Goal: Task Accomplishment & Management: Complete application form

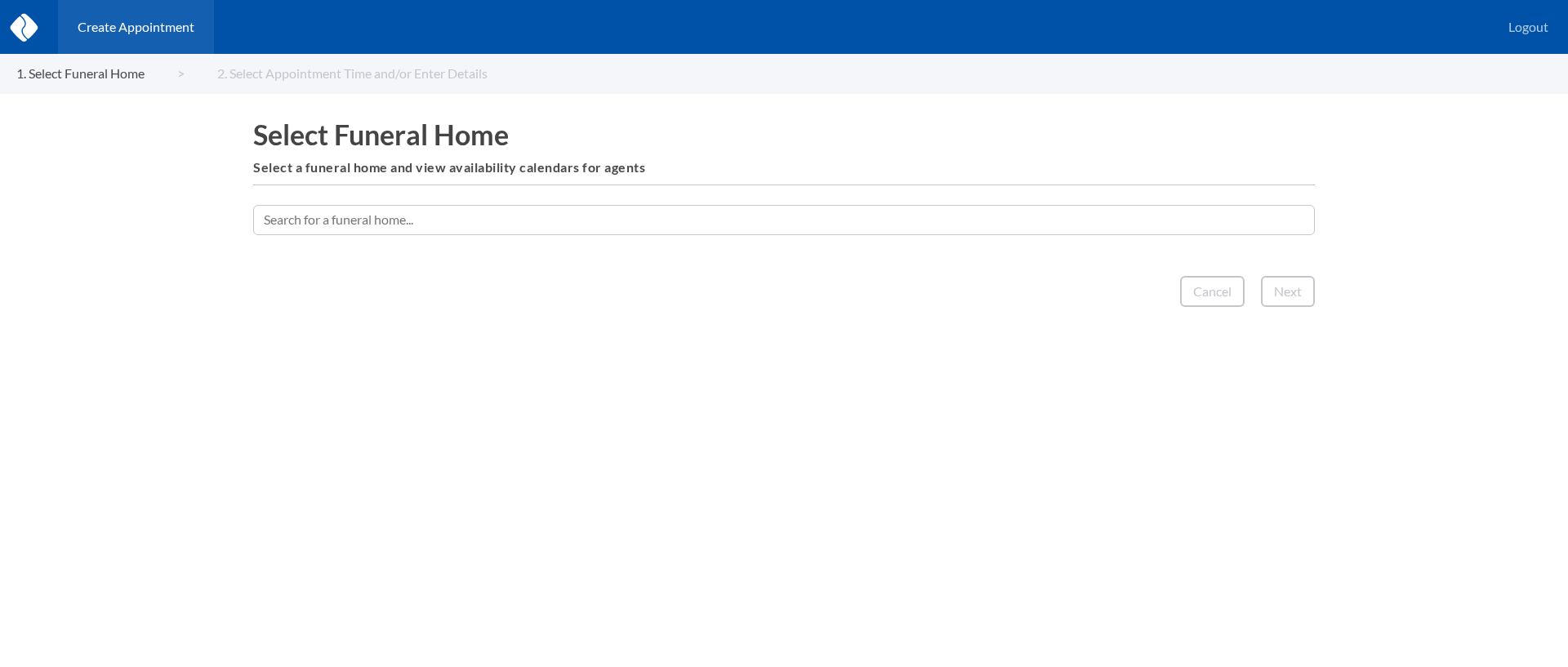
click at [879, 220] on input "text" at bounding box center [784, 220] width 1061 height 30
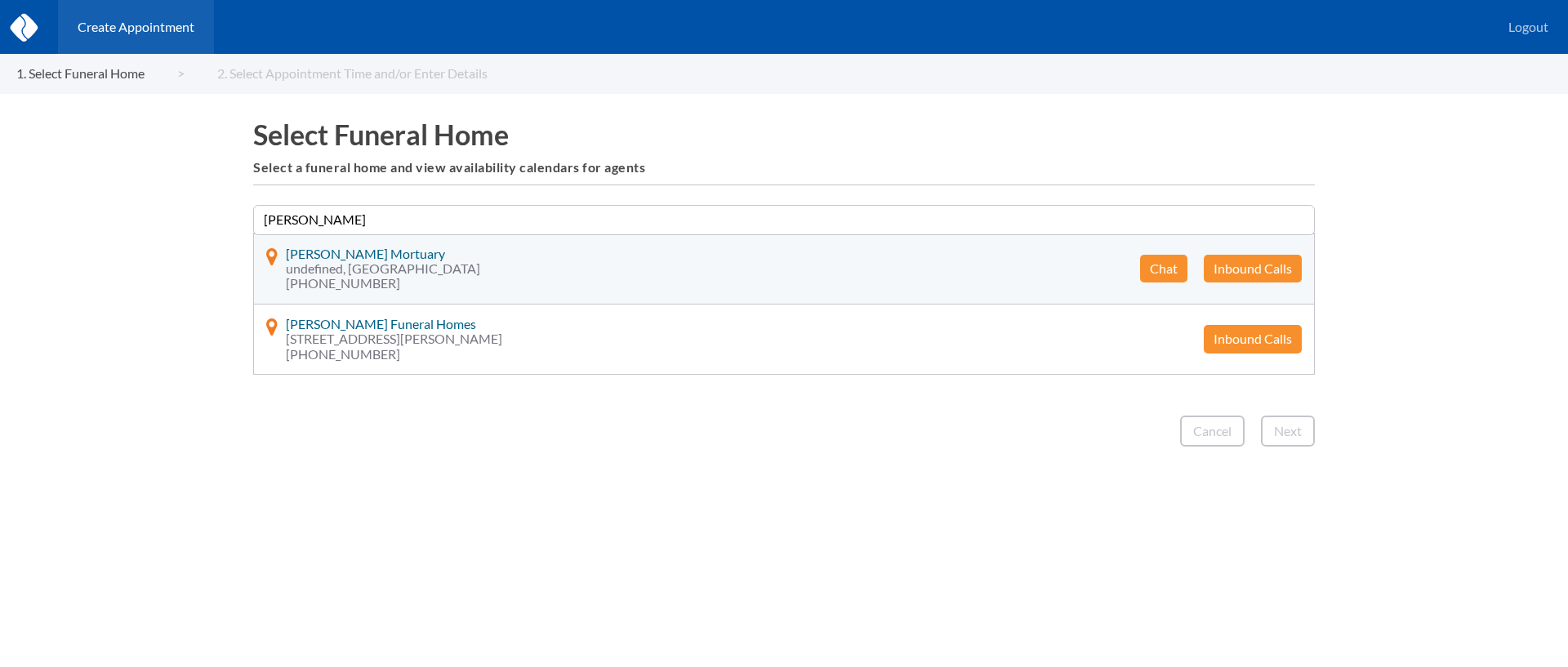
type input "[PERSON_NAME]"
click at [1162, 267] on button "Chat" at bounding box center [1163, 268] width 47 height 28
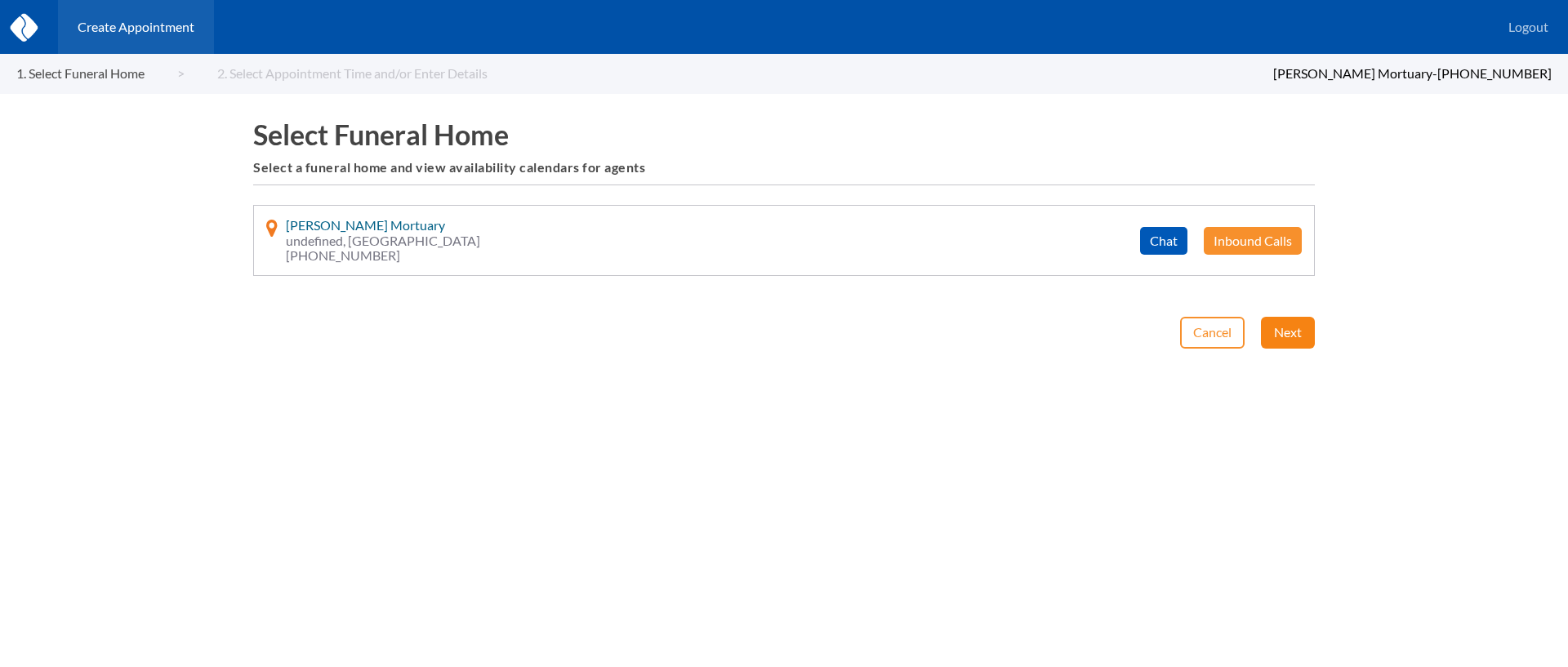
click at [1268, 334] on button "Next" at bounding box center [1287, 332] width 53 height 31
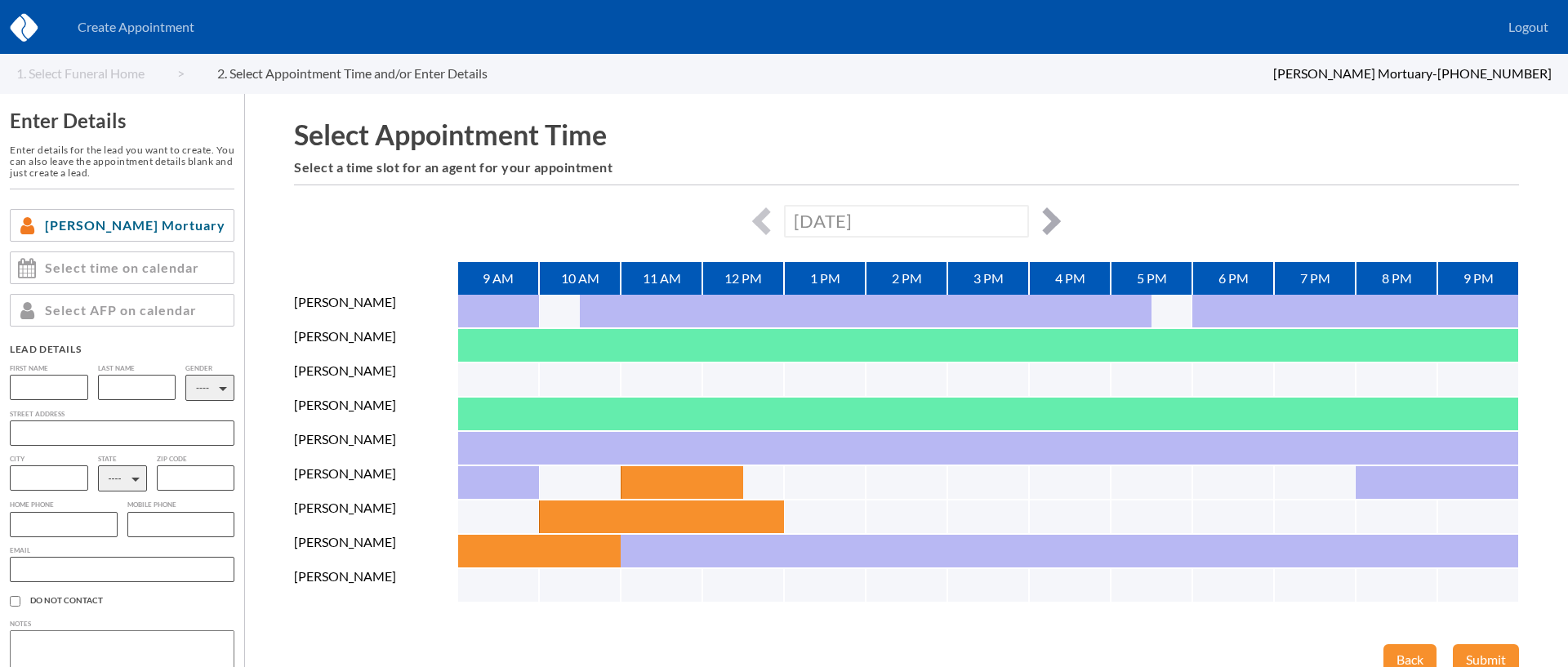
click at [1054, 220] on button "button" at bounding box center [1047, 222] width 28 height 28
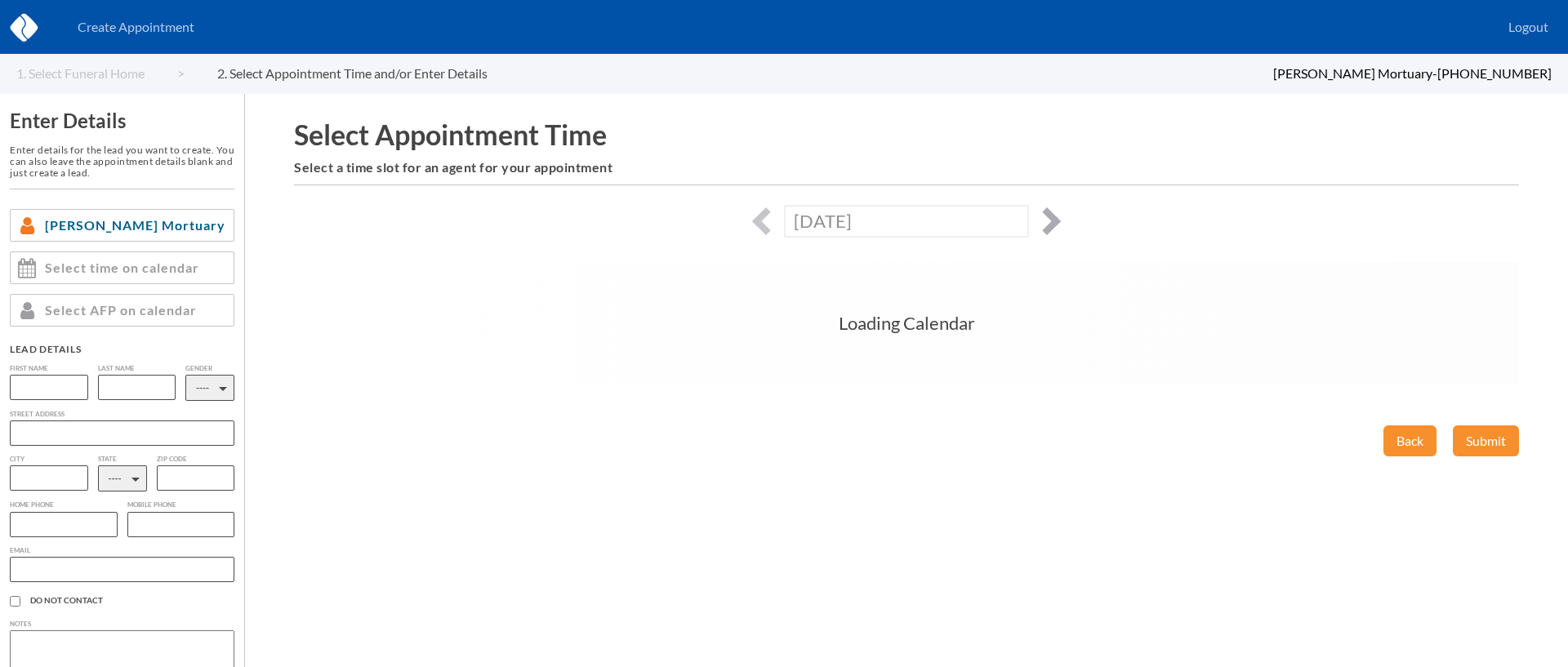
click at [1054, 220] on button "button" at bounding box center [1047, 222] width 28 height 28
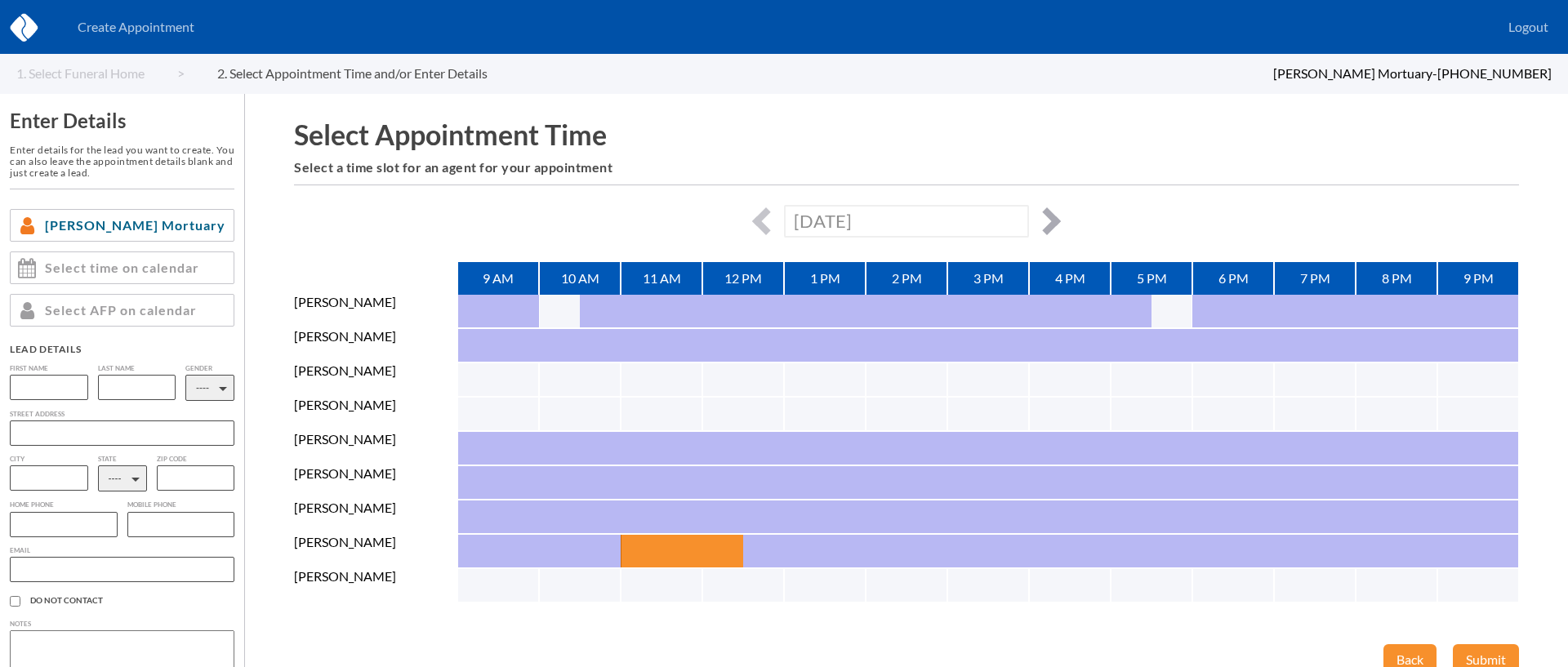
click at [1054, 220] on button "button" at bounding box center [1047, 222] width 28 height 28
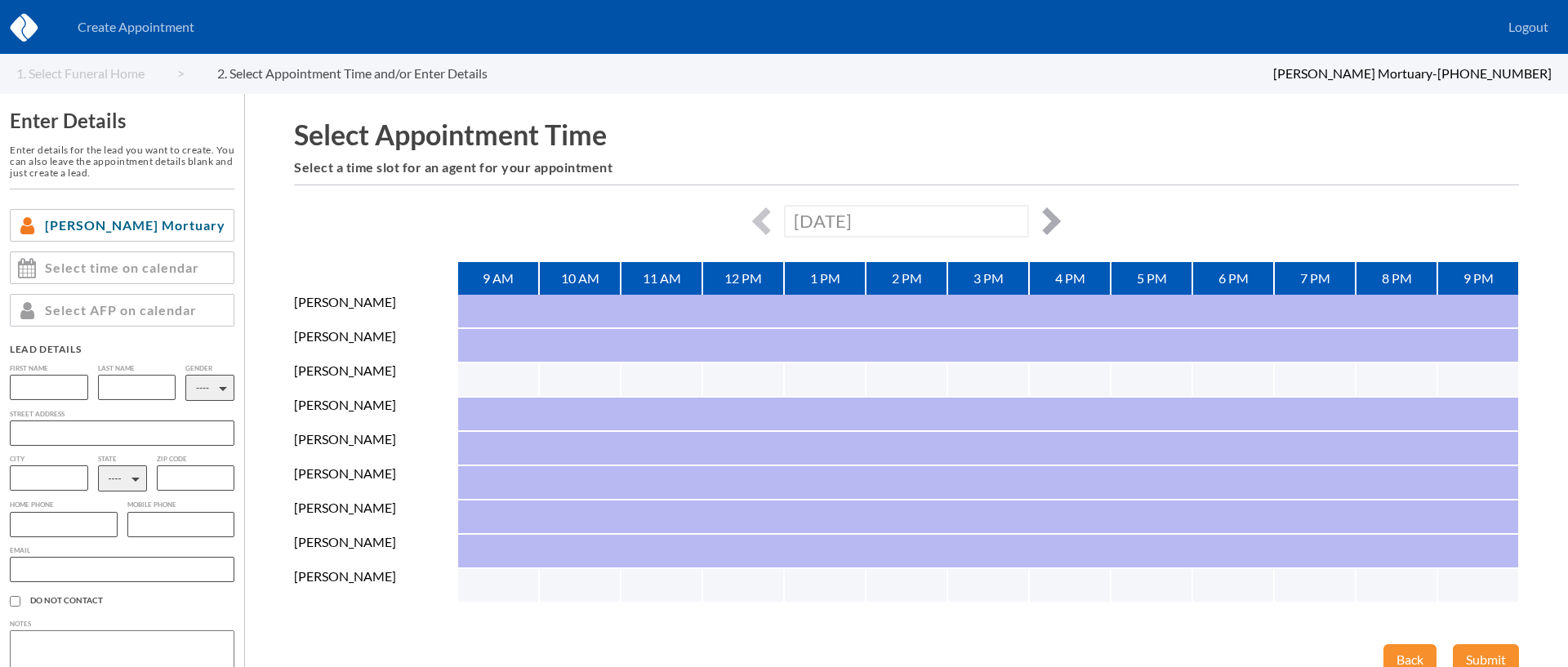
click at [1054, 220] on button "button" at bounding box center [1047, 222] width 28 height 28
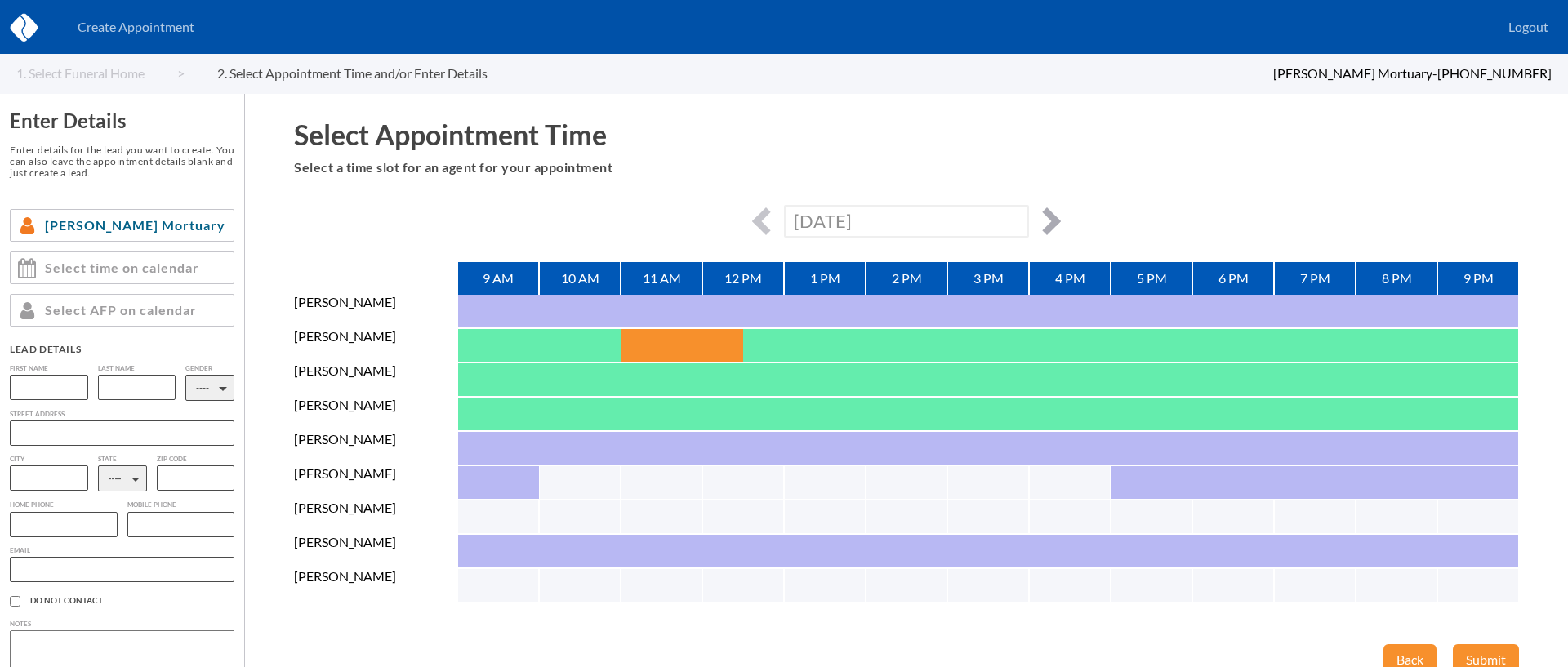
click at [1049, 213] on button "button" at bounding box center [1047, 222] width 28 height 28
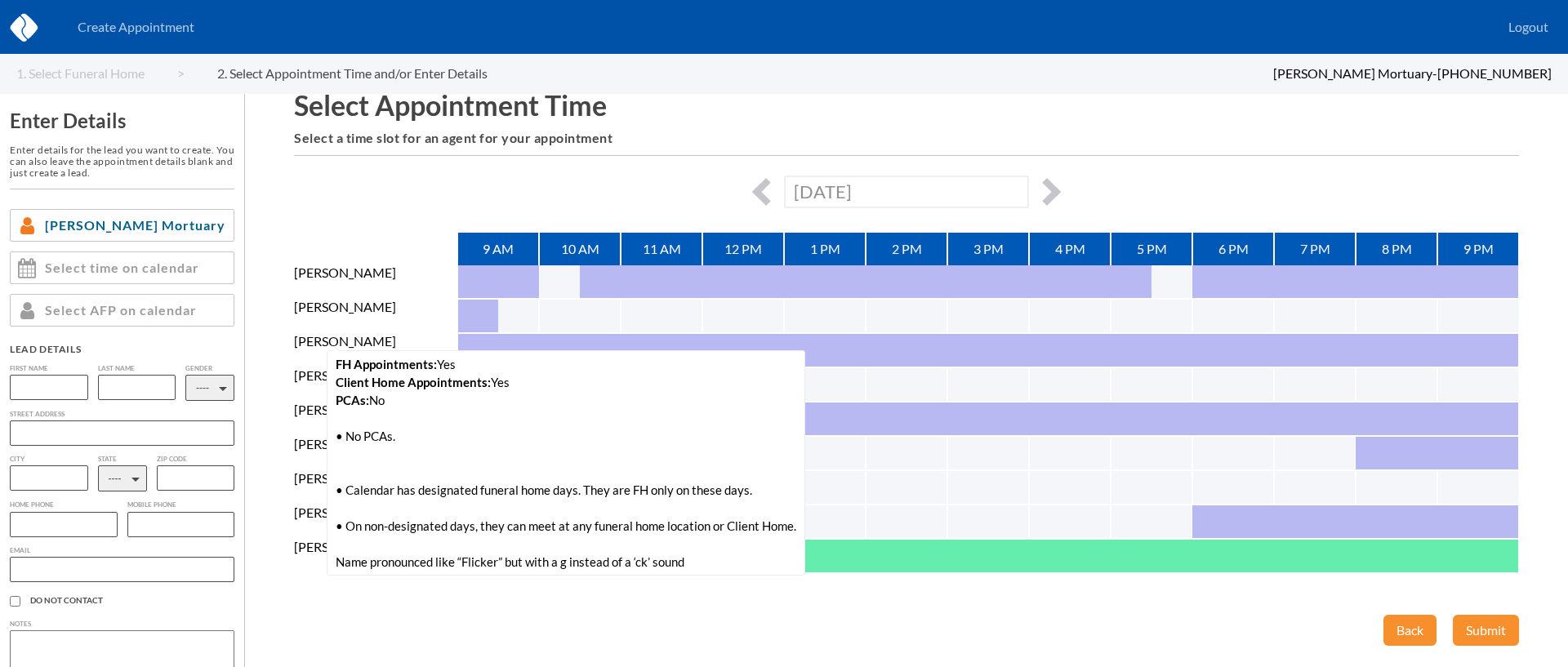
scroll to position [33, 0]
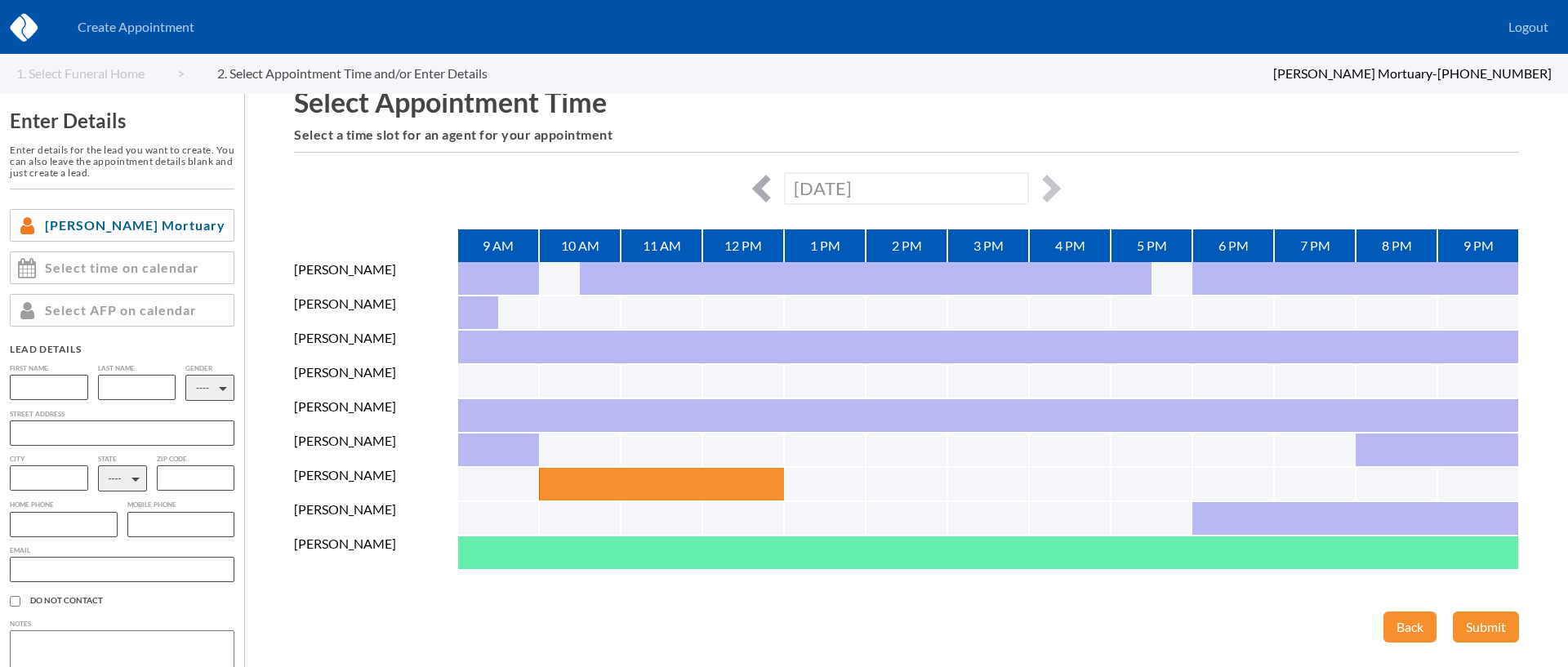
click at [765, 185] on button "button" at bounding box center [766, 189] width 28 height 28
type input "[DATE]"
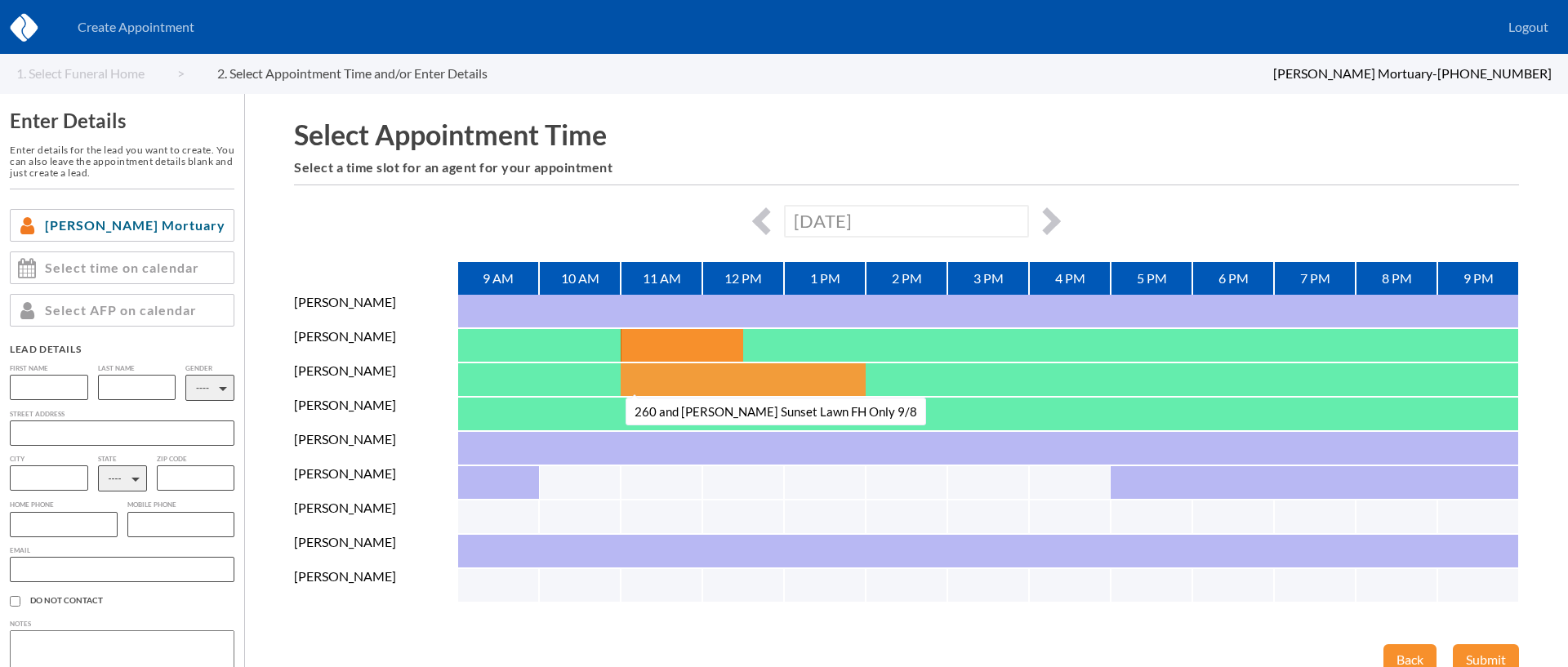
click at [644, 375] on button "260 and [PERSON_NAME] Sunset Lawn FH Only 9/8" at bounding box center [640, 379] width 41 height 33
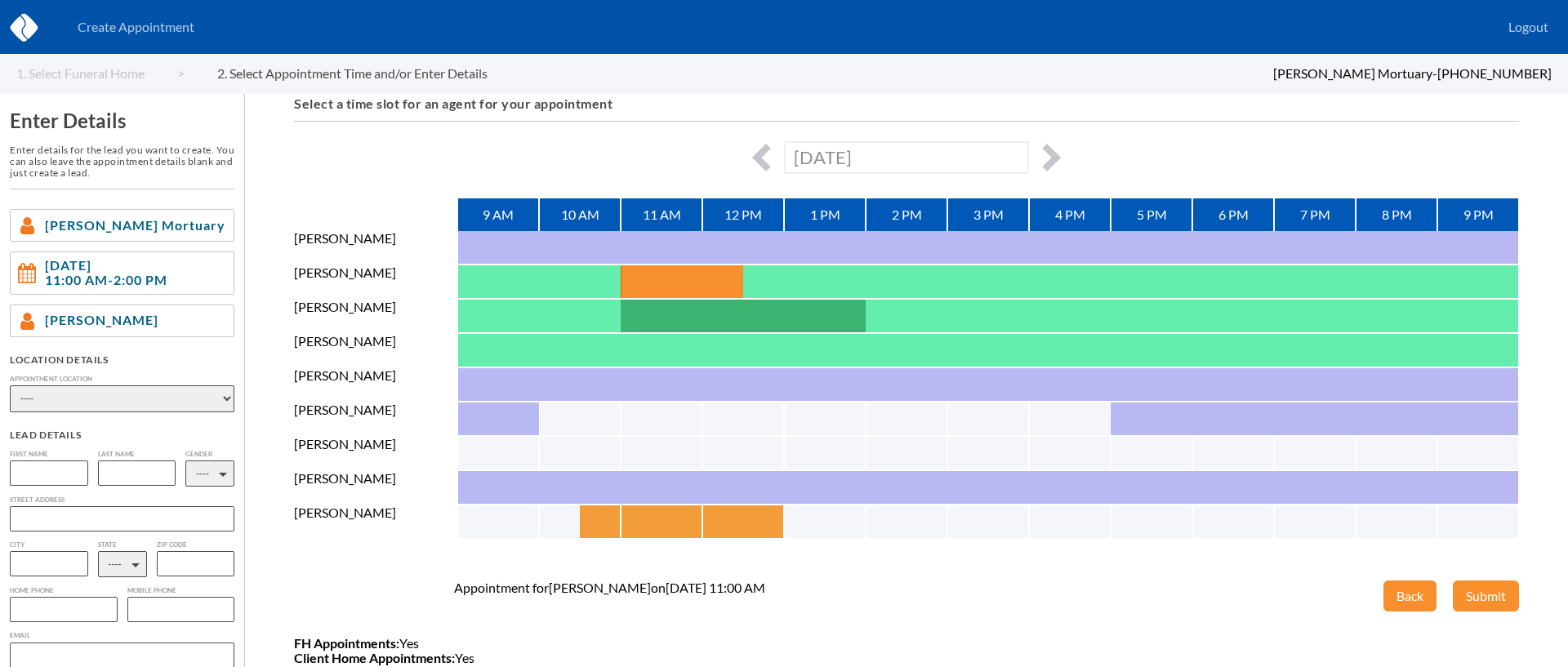
scroll to position [148, 0]
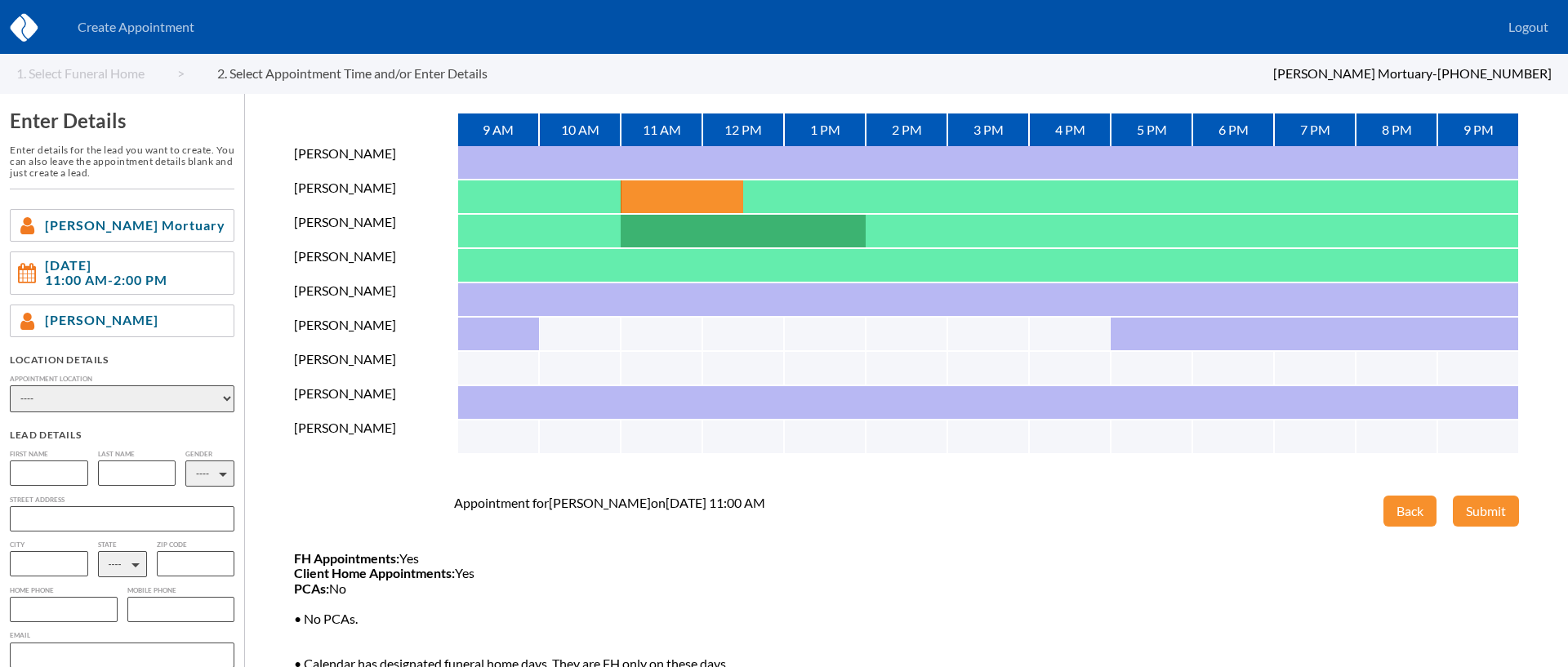
click at [116, 404] on select "---- Phone Consultation [PERSON_NAME][GEOGRAPHIC_DATA] [PERSON_NAME][GEOGRAPHIC…" at bounding box center [122, 399] width 225 height 27
select select "d8955a46-259b-e211-adf5-00188b3fb15c"
click at [10, 386] on select "---- Phone Consultation [PERSON_NAME][GEOGRAPHIC_DATA] [PERSON_NAME][GEOGRAPHIC…" at bounding box center [122, 399] width 225 height 27
click at [23, 464] on input "text" at bounding box center [48, 473] width 78 height 26
type input "[PERSON_NAME]"
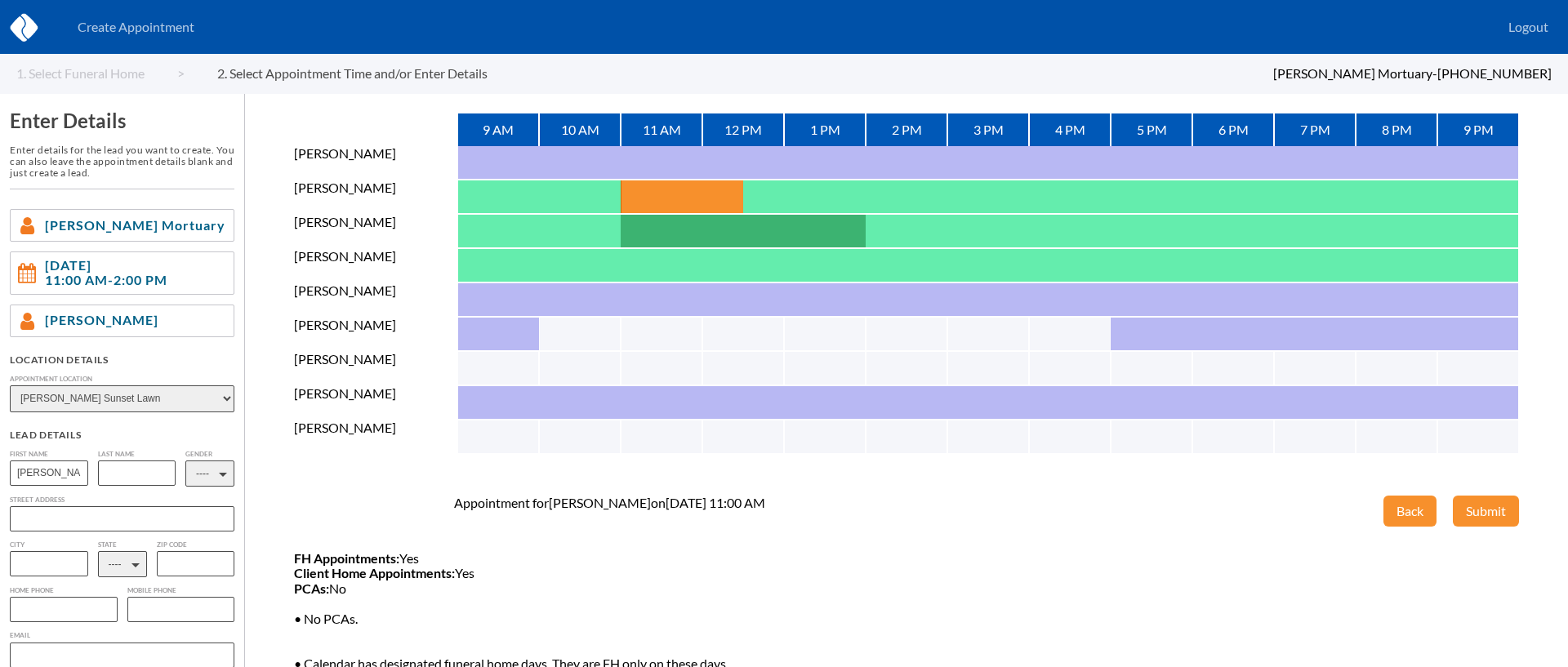
click at [126, 475] on input "text" at bounding box center [137, 473] width 78 height 26
type input "[PERSON_NAME]"
click at [207, 475] on select "---- M F" at bounding box center [210, 473] width 49 height 26
select select "2"
click at [185, 460] on select "---- M F" at bounding box center [210, 473] width 49 height 26
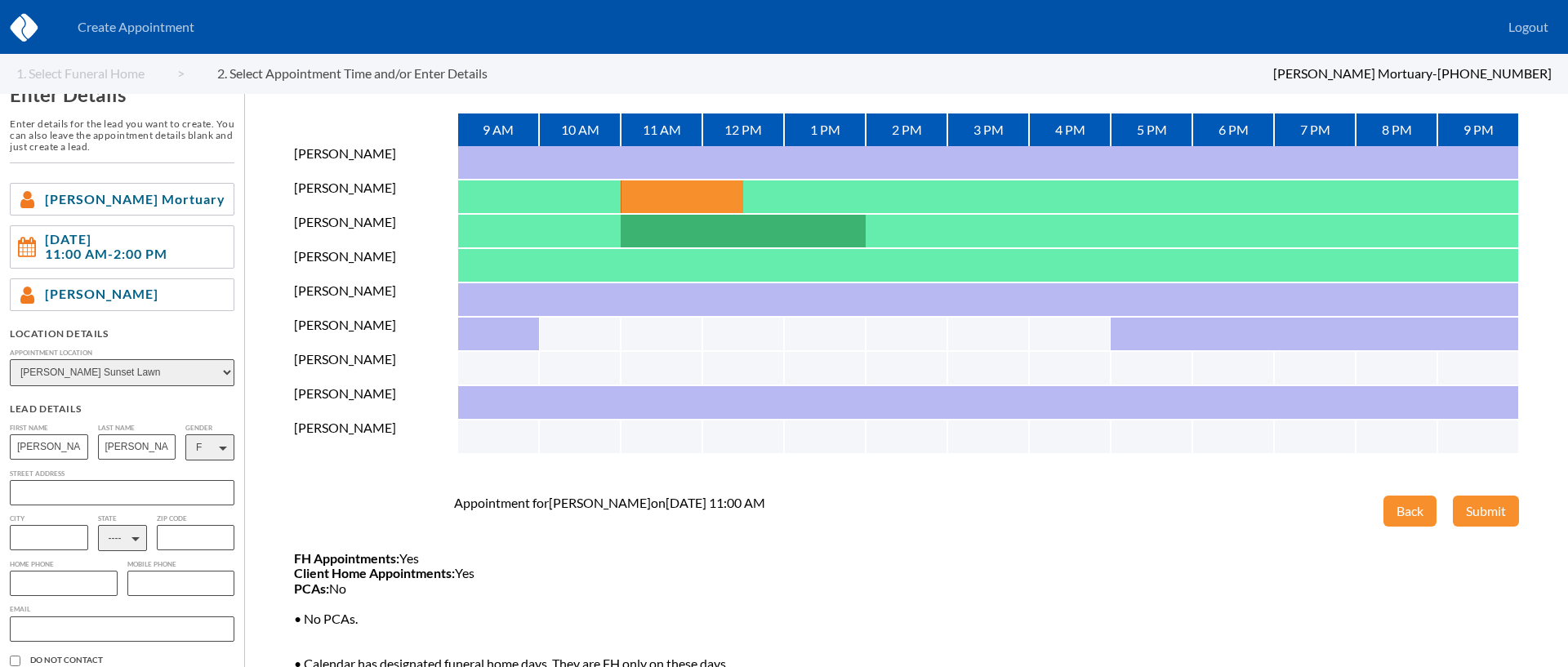
scroll to position [44, 0]
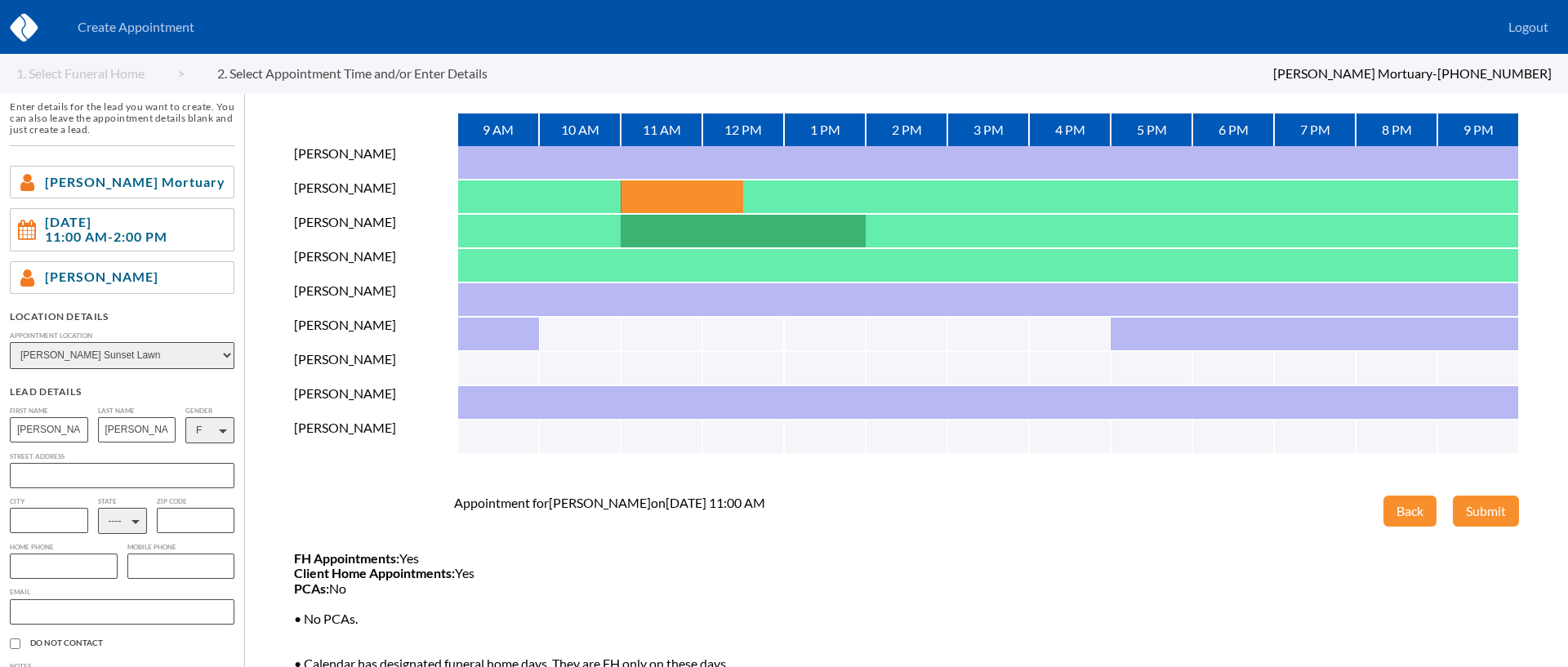
click at [41, 570] on input "text" at bounding box center [63, 567] width 108 height 26
type input "8014001518"
click at [135, 524] on select "---- AL AK AZ AR CA CO [GEOGRAPHIC_DATA] DE DC [GEOGRAPHIC_DATA] [GEOGRAPHIC_DA…" at bounding box center [123, 521] width 49 height 26
select select "UT"
click at [98, 511] on select "---- AL AK AZ AR CA CO [GEOGRAPHIC_DATA] DE DC [GEOGRAPHIC_DATA] [GEOGRAPHIC_DA…" at bounding box center [123, 521] width 49 height 26
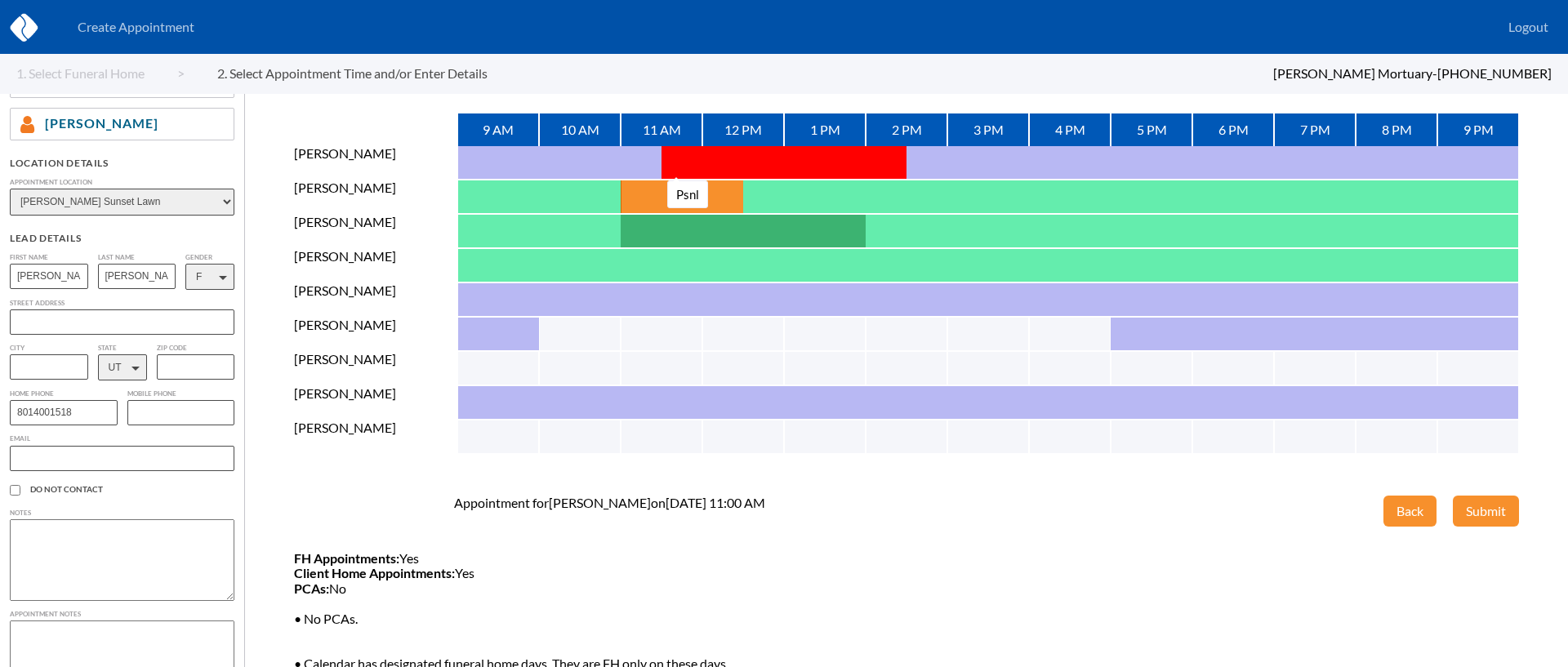
scroll to position [210, 0]
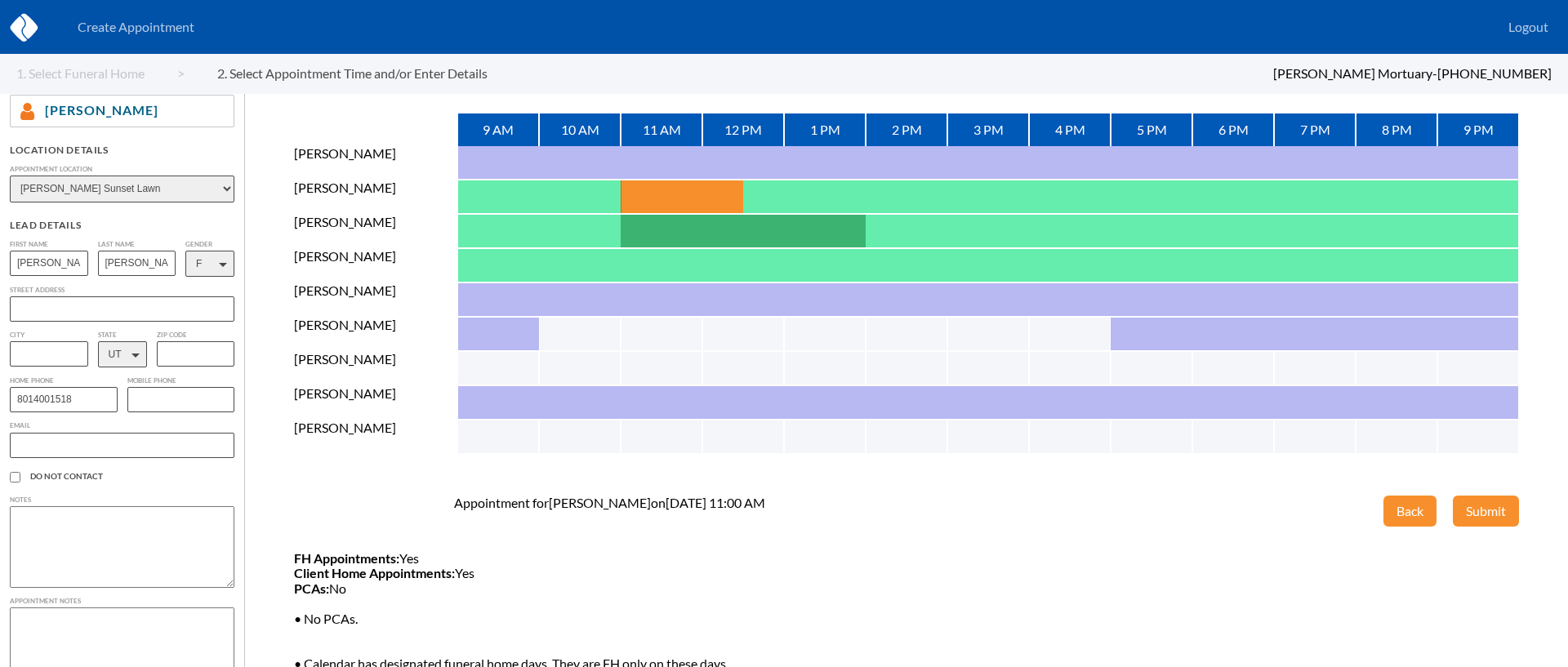
click at [101, 451] on input "text" at bounding box center [122, 445] width 225 height 26
paste input "[EMAIL_ADDRESS][DOMAIN_NAME]"
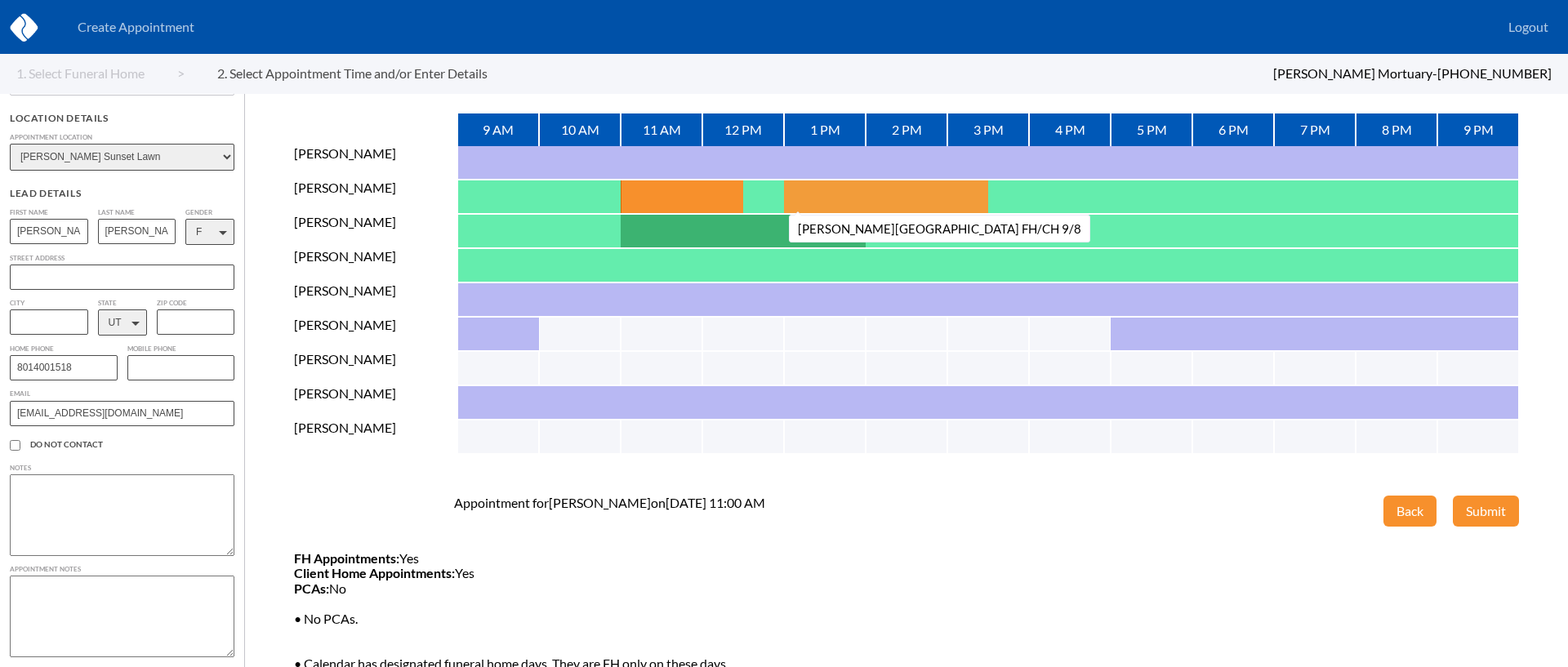
scroll to position [252, 0]
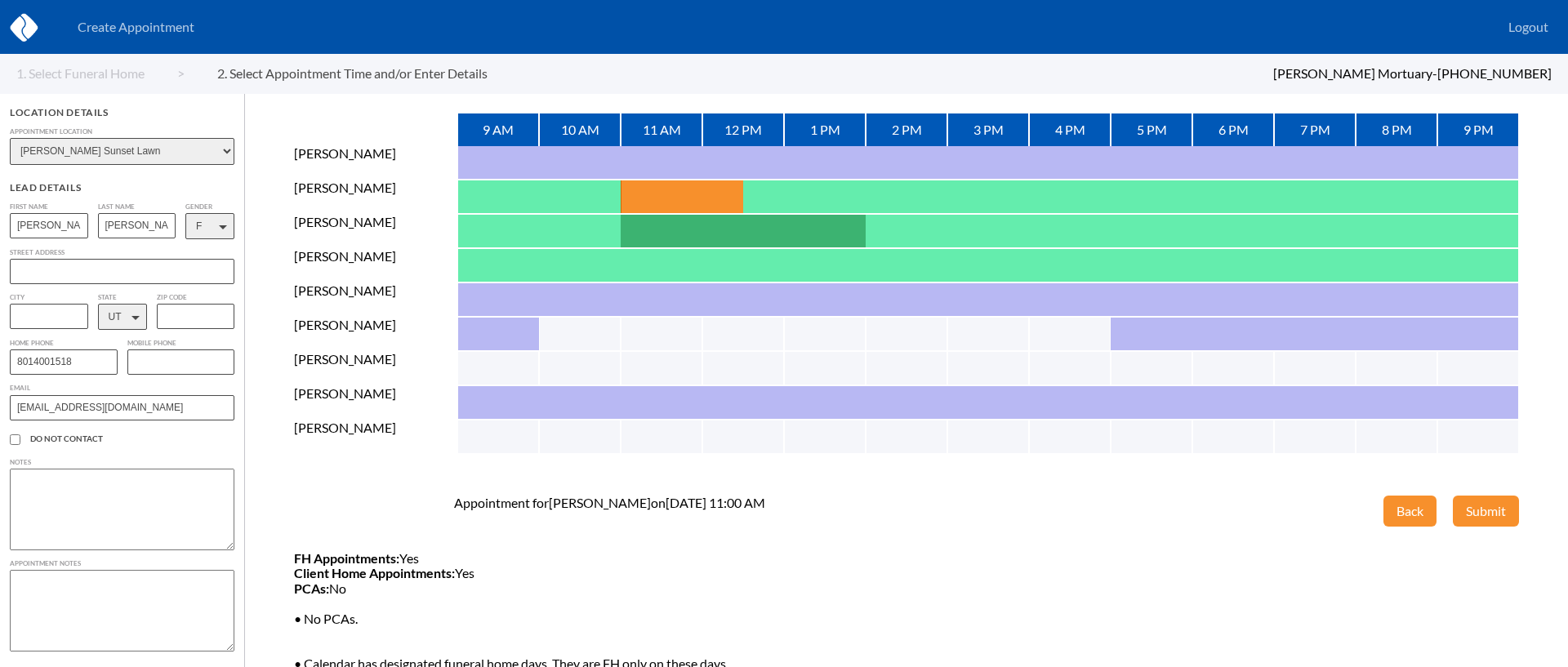
type input "[EMAIL_ADDRESS][DOMAIN_NAME]"
click at [56, 602] on textarea at bounding box center [122, 611] width 225 height 82
type textarea "[PERSON_NAME] wants to meet to go over burial plots and her arrangements option…"
click at [1466, 502] on button "Submit" at bounding box center [1485, 511] width 66 height 31
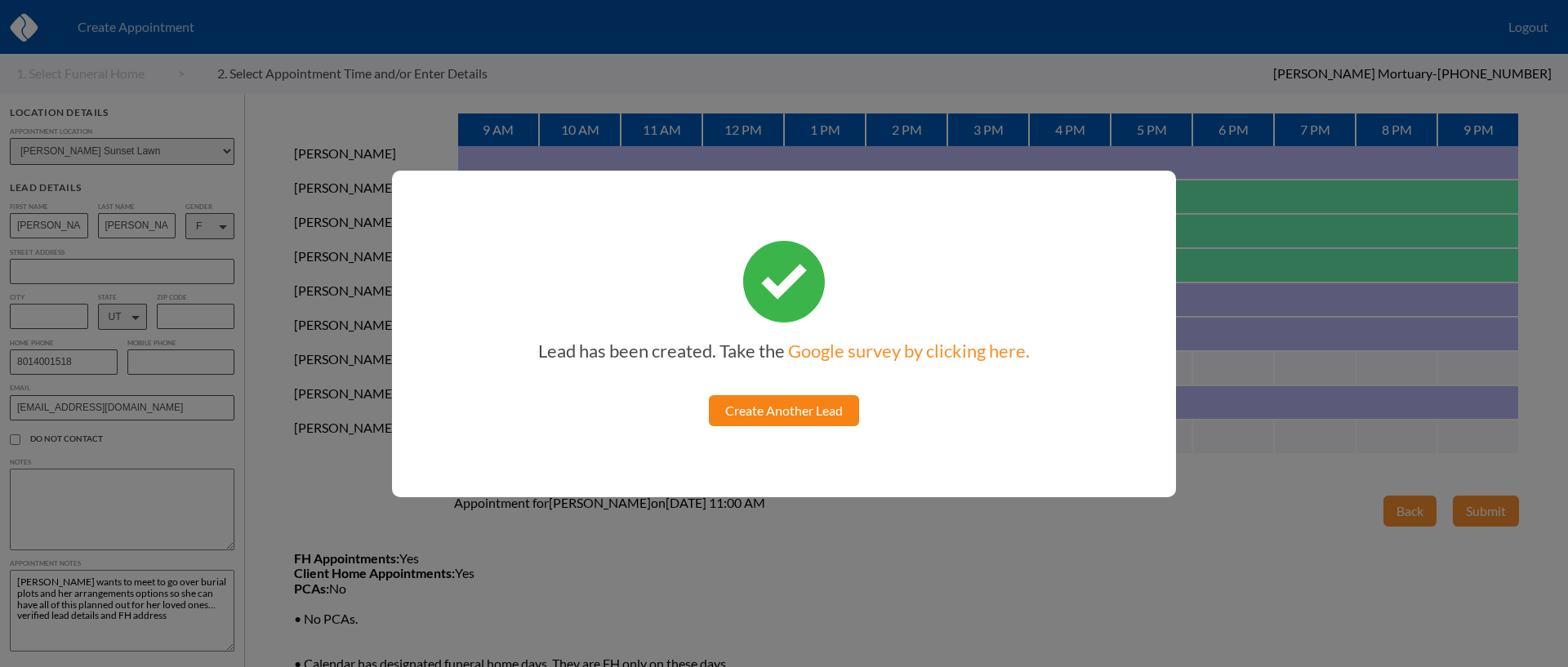
click at [825, 412] on link "Create Another Lead" at bounding box center [784, 410] width 150 height 31
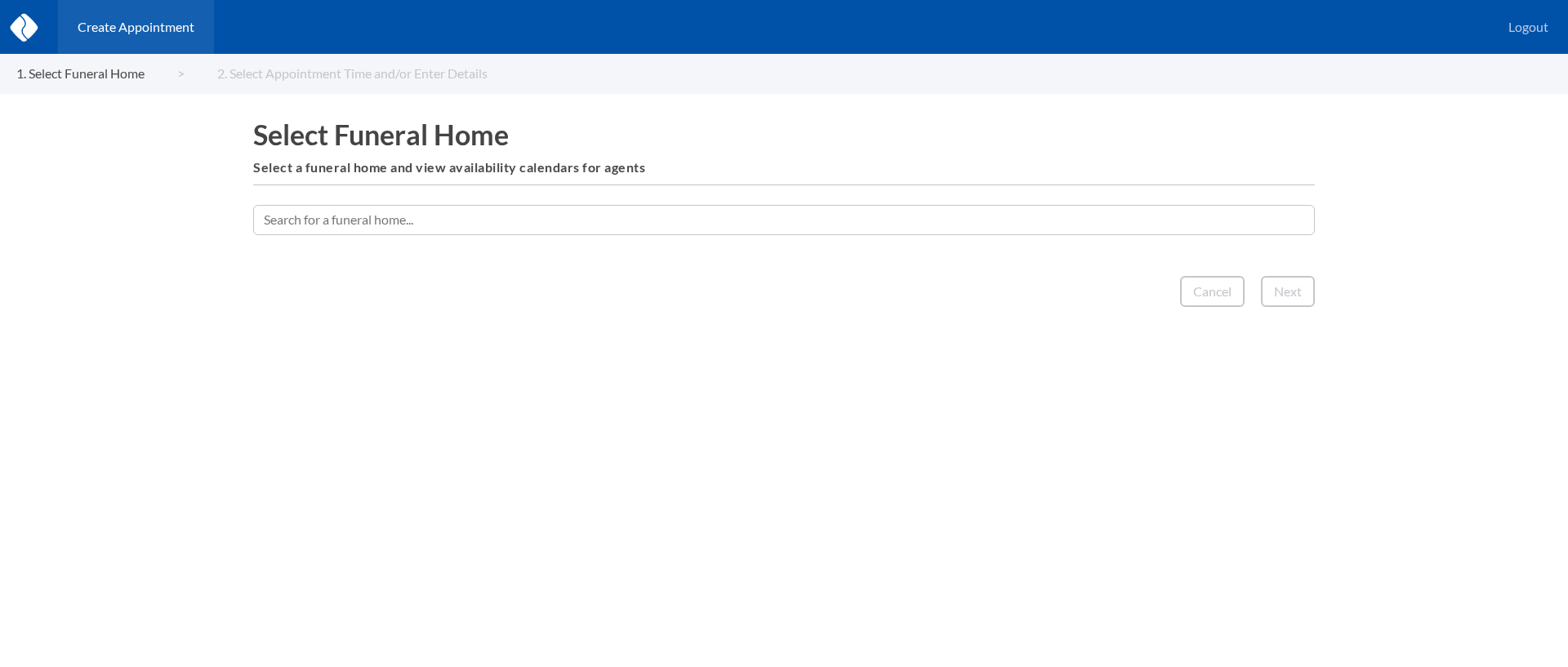
click at [814, 222] on input "text" at bounding box center [784, 220] width 1061 height 30
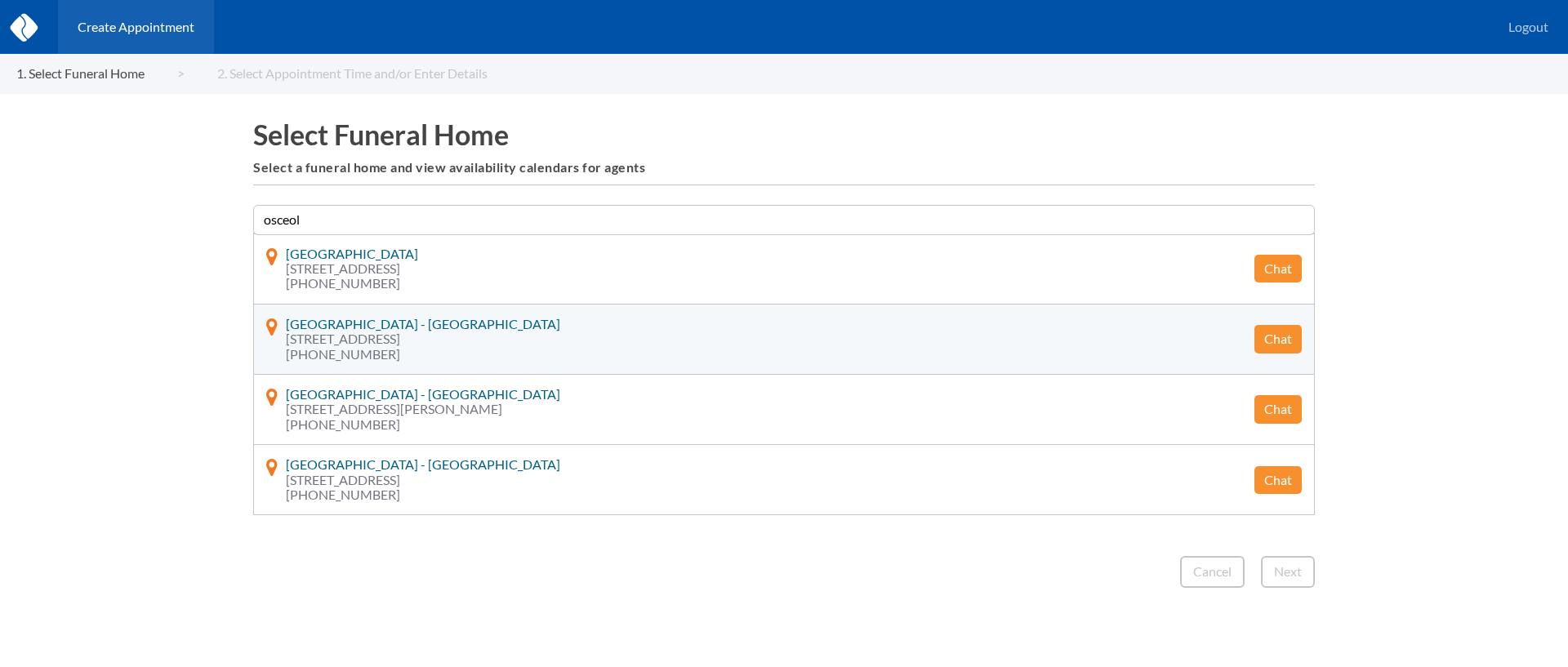
type input "osceol"
click at [1278, 345] on button "Chat" at bounding box center [1278, 338] width 47 height 28
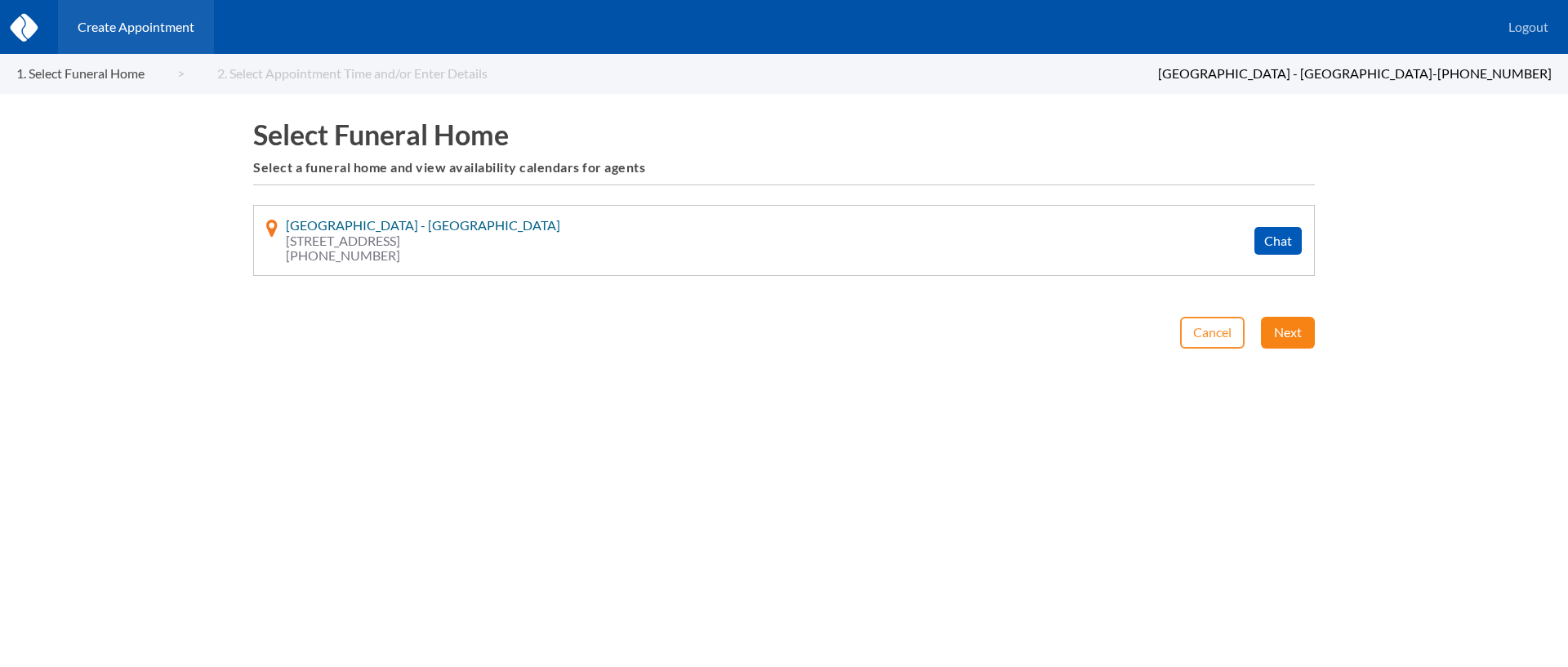
click at [1278, 334] on button "Next" at bounding box center [1287, 332] width 53 height 31
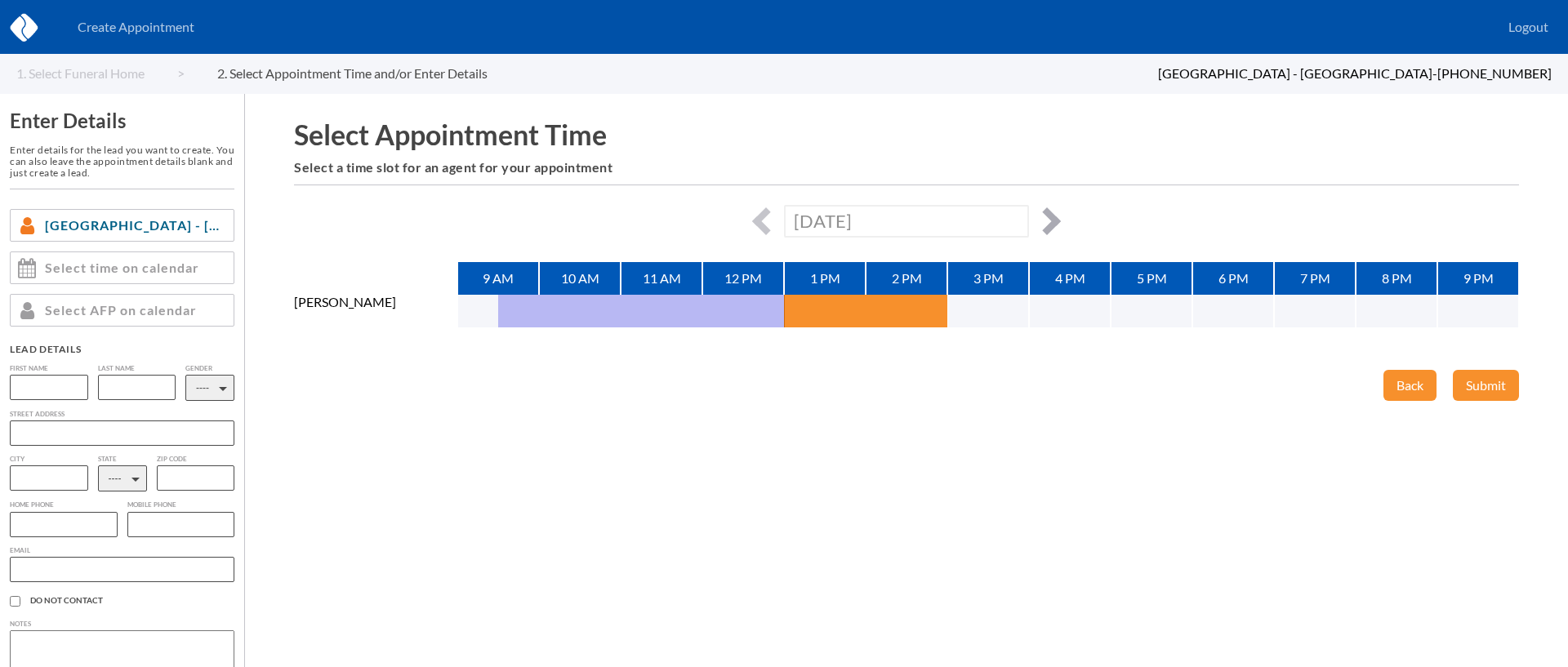
click at [1046, 216] on button "button" at bounding box center [1047, 222] width 28 height 28
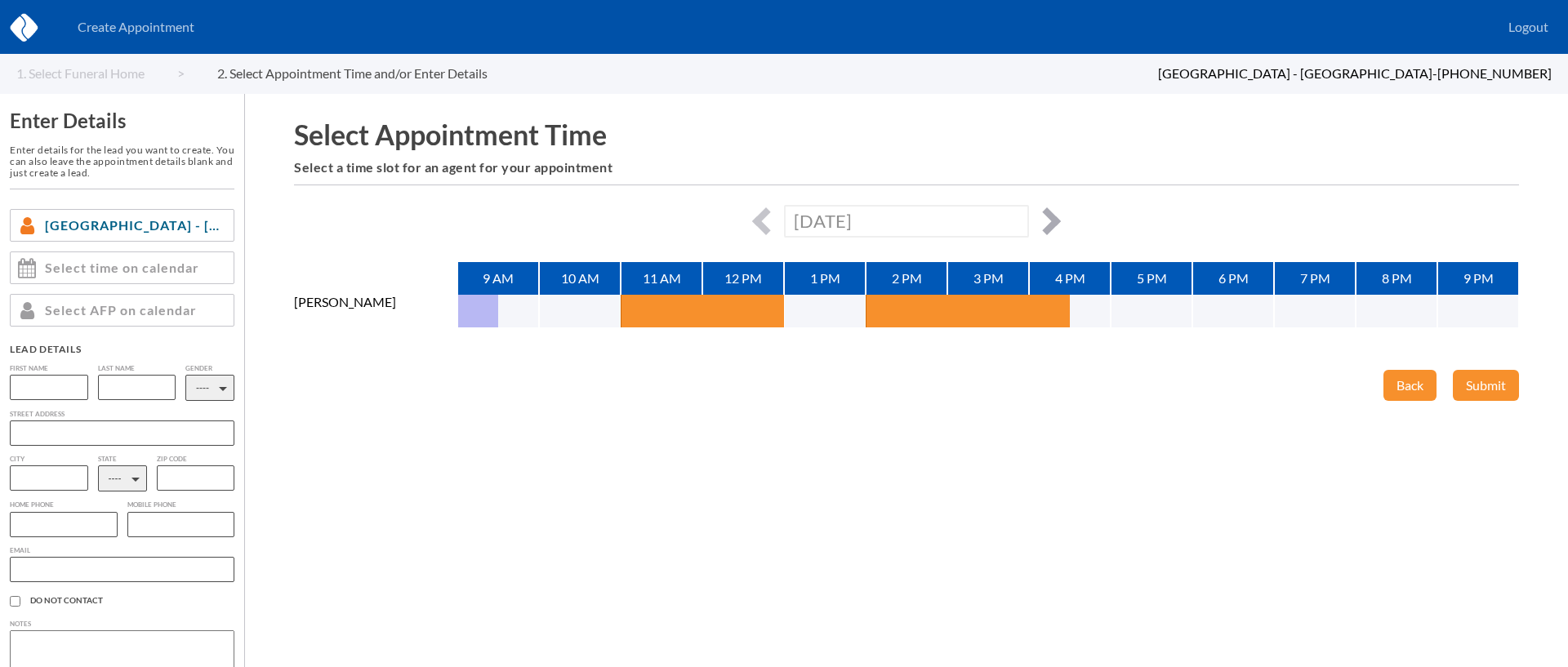
click at [1047, 217] on button "button" at bounding box center [1047, 222] width 28 height 28
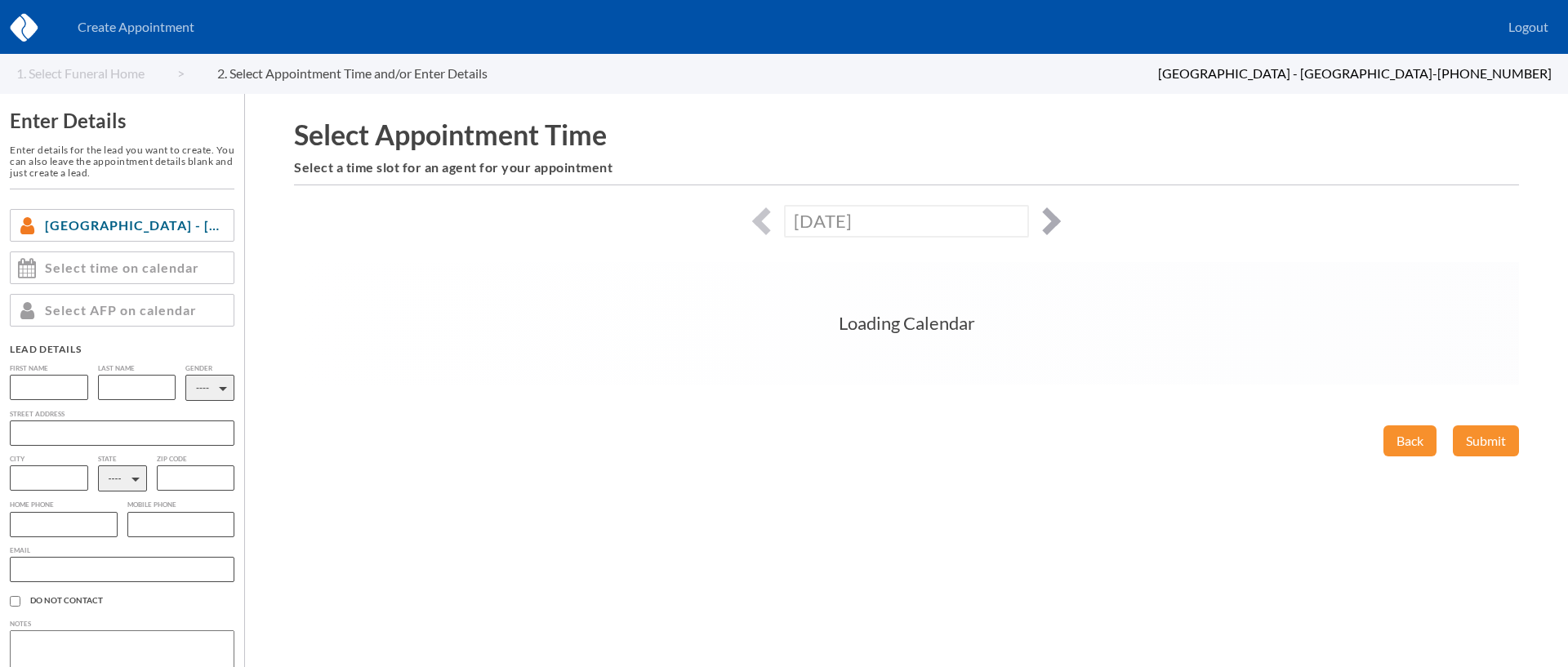
click at [1047, 217] on button "button" at bounding box center [1047, 222] width 28 height 28
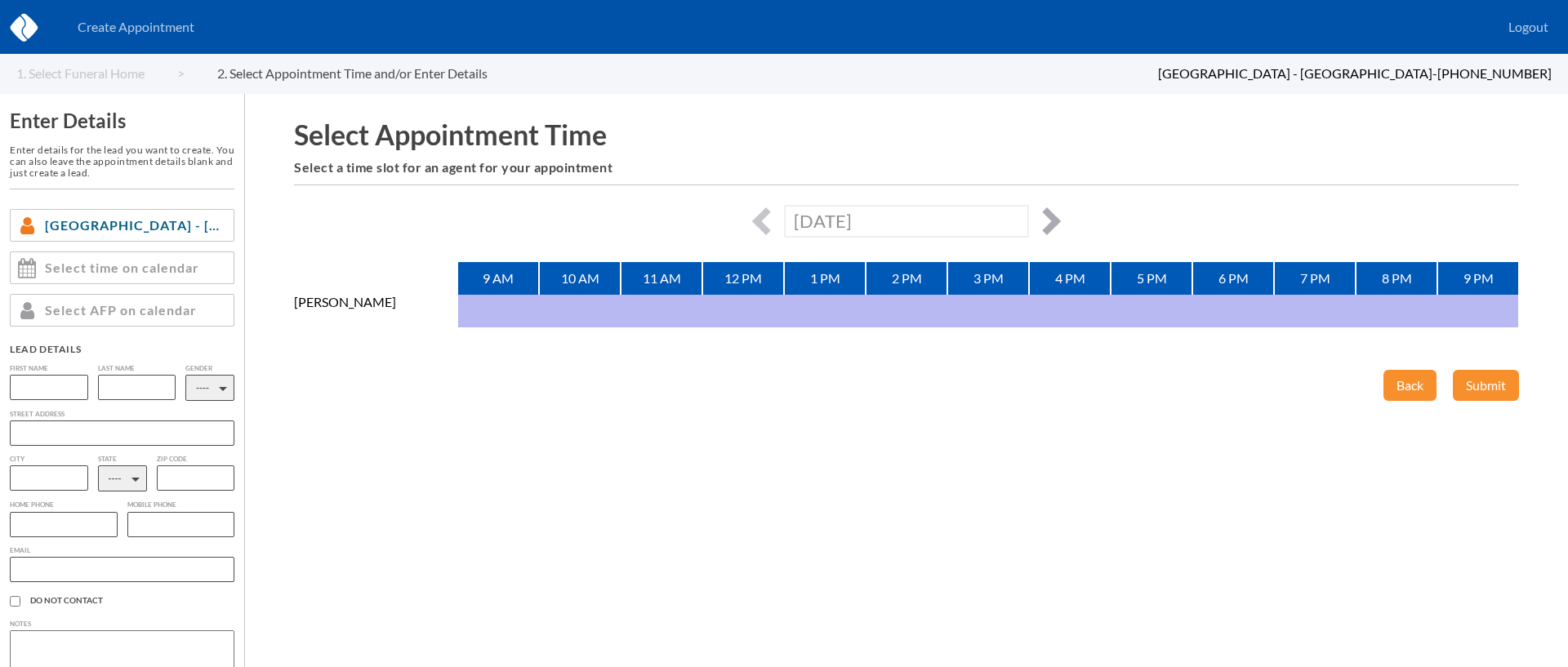
click at [1047, 217] on button "button" at bounding box center [1047, 222] width 28 height 28
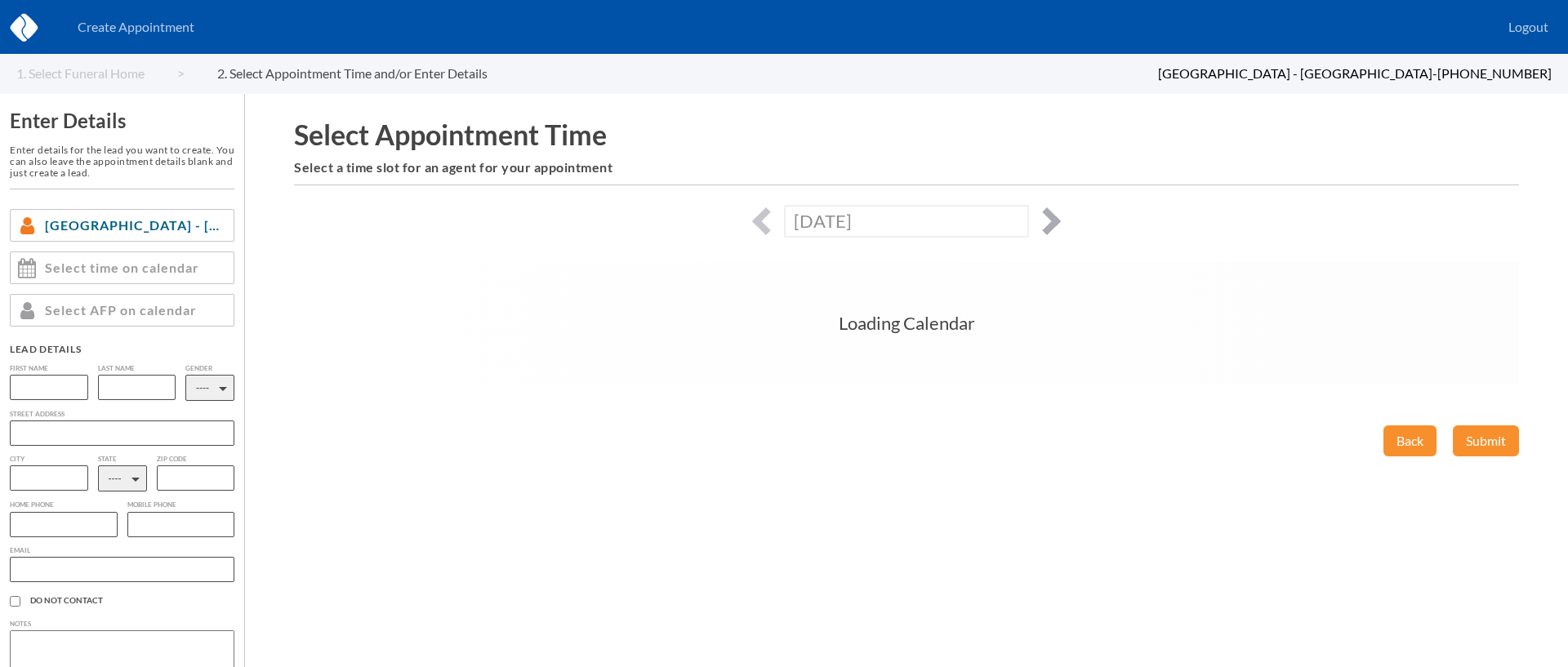
click at [1047, 217] on button "button" at bounding box center [1047, 222] width 28 height 28
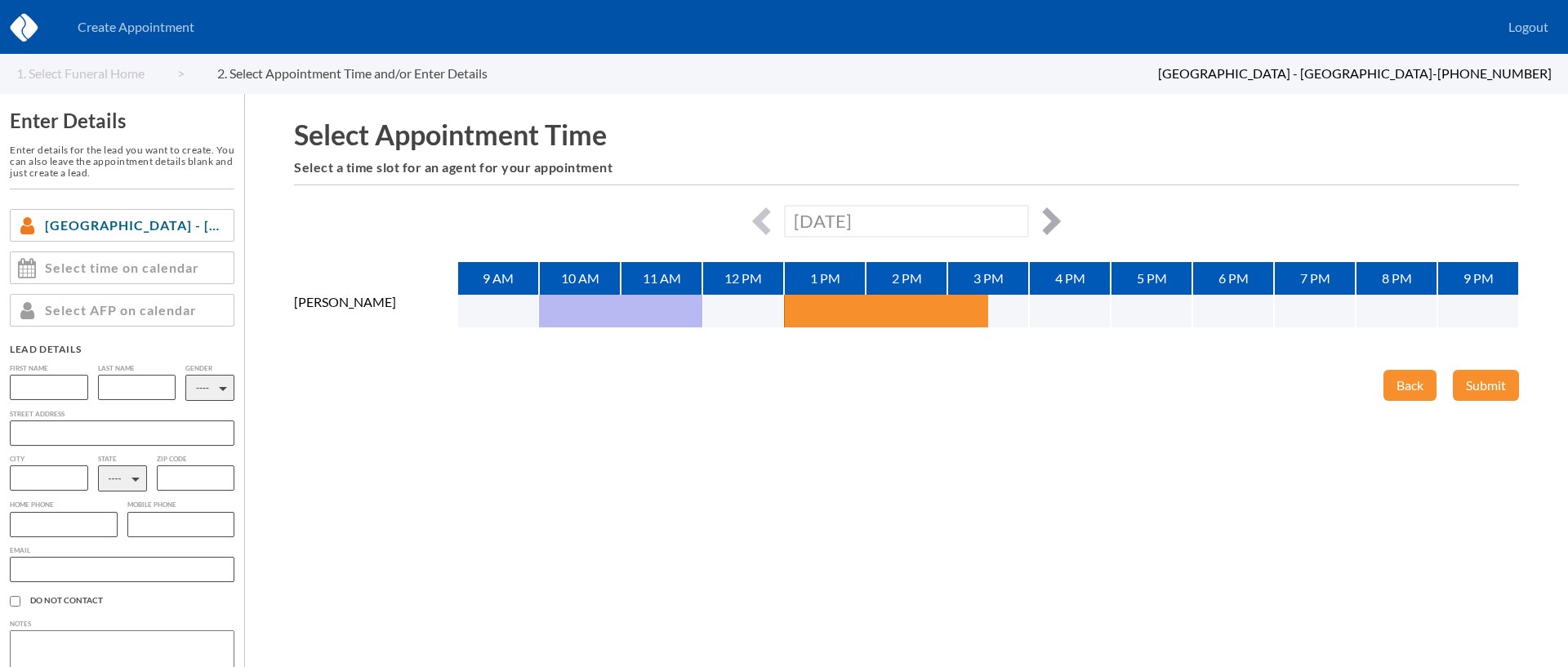
click at [1047, 217] on button "button" at bounding box center [1047, 222] width 28 height 28
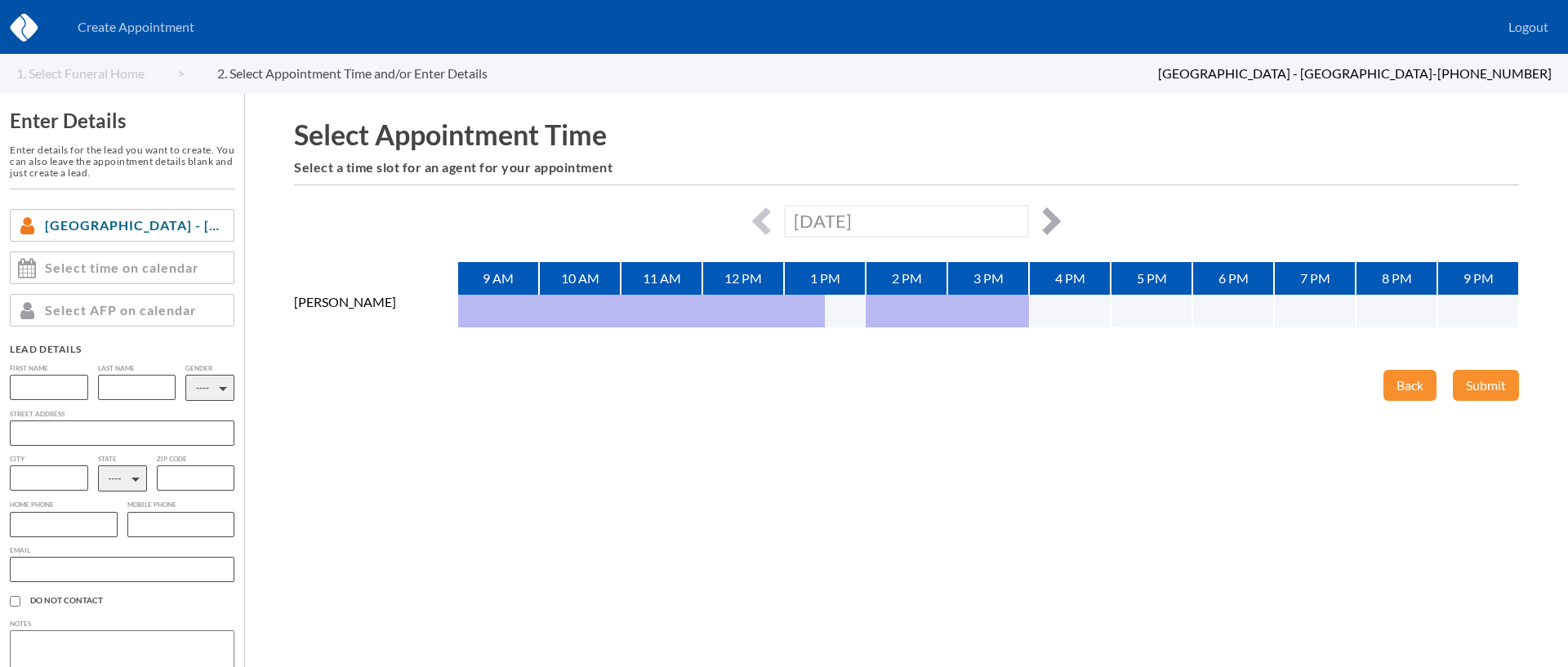
click at [1050, 222] on button "button" at bounding box center [1047, 222] width 28 height 28
type input "Thu, September 11th, 2025"
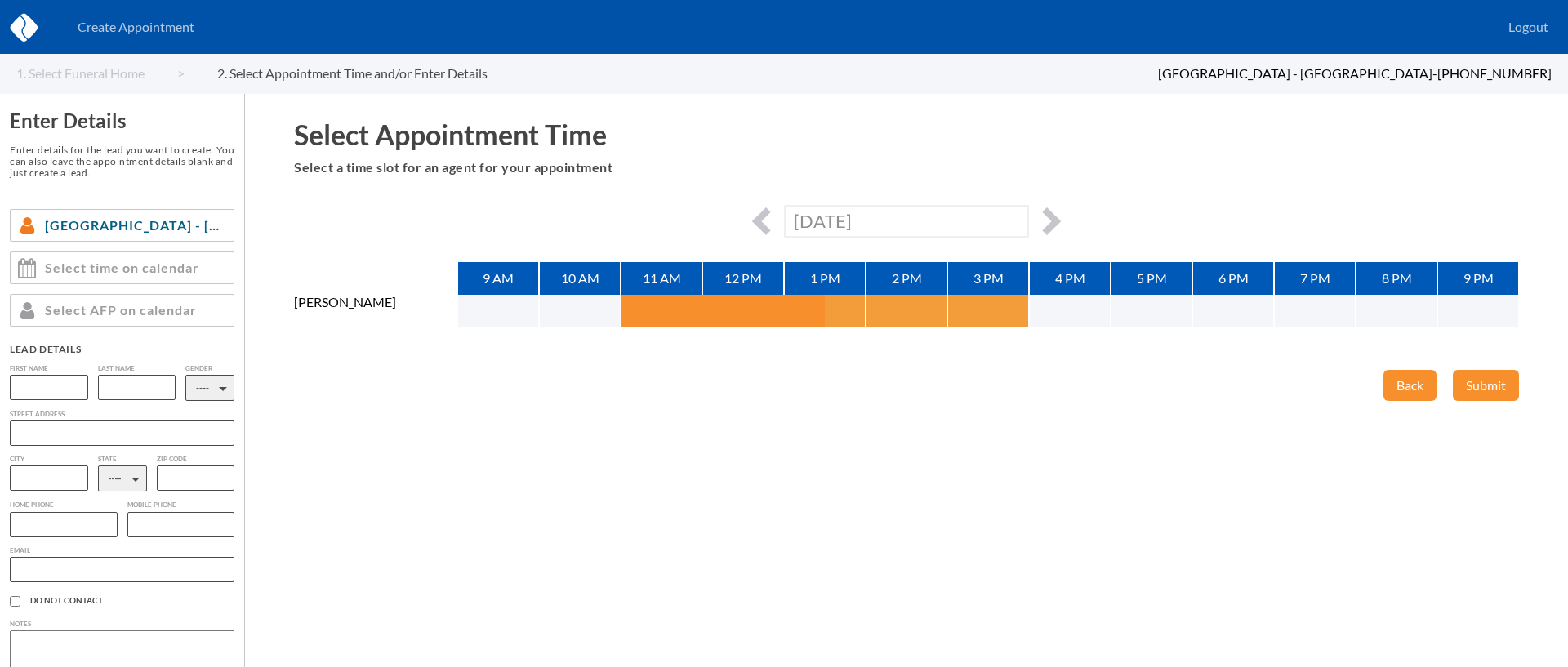
click at [846, 317] on button "button" at bounding box center [845, 311] width 41 height 33
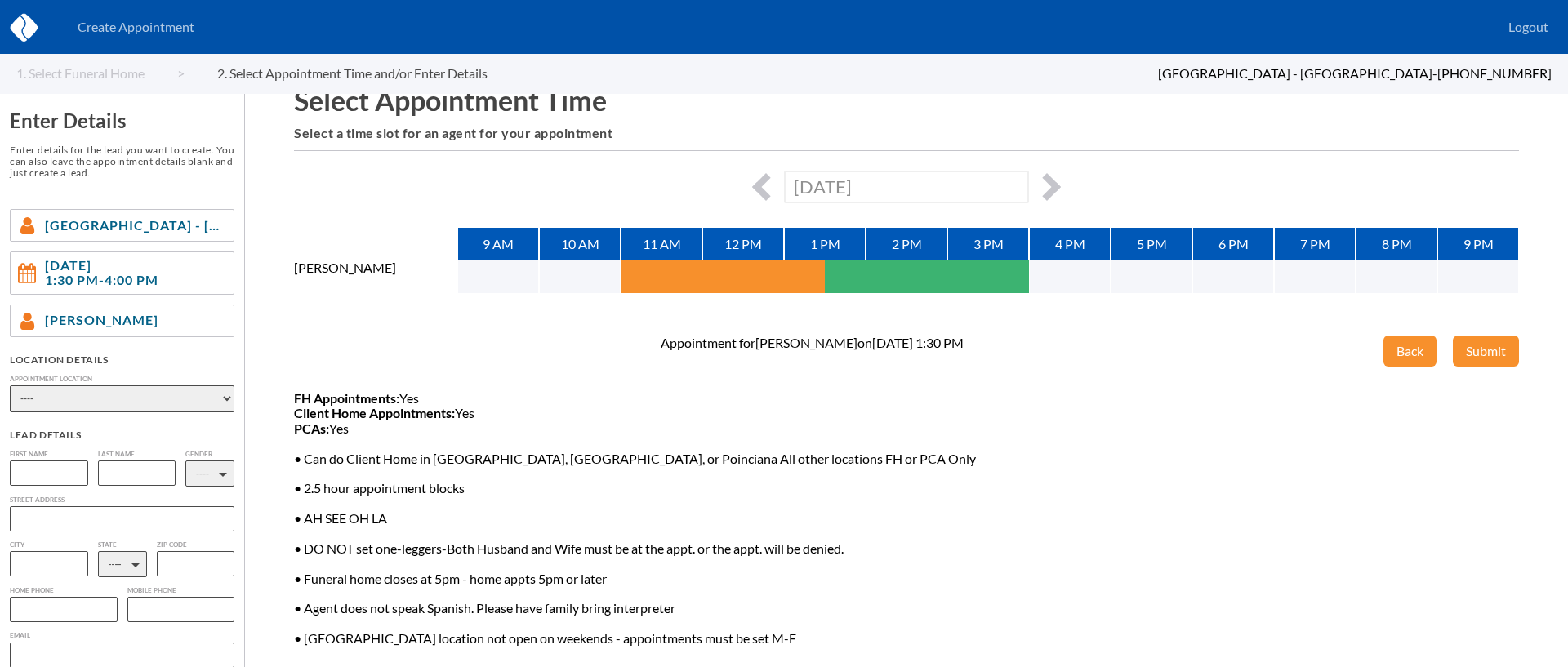
scroll to position [39, 0]
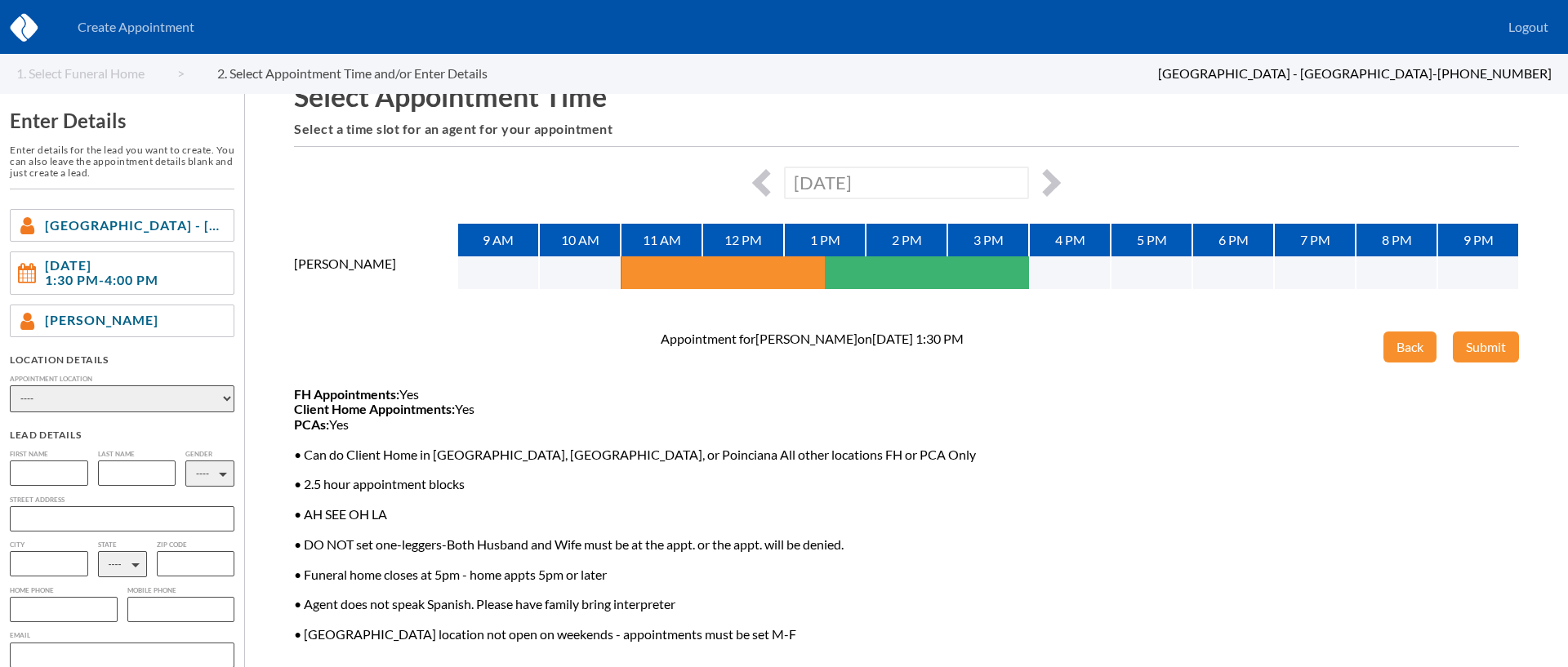
click at [185, 401] on select "---- Phone Consultation Funeraria Borinquen Osceola Memory Gardens - Kissimmee …" at bounding box center [122, 399] width 225 height 27
select select "c3351684-2b91-e811-9b8d-00188b3fb15c"
click at [10, 386] on select "---- Phone Consultation Funeraria Borinquen Osceola Memory Gardens - Kissimmee …" at bounding box center [122, 399] width 225 height 27
click at [56, 481] on input "text" at bounding box center [48, 473] width 78 height 26
type input "Isolene"
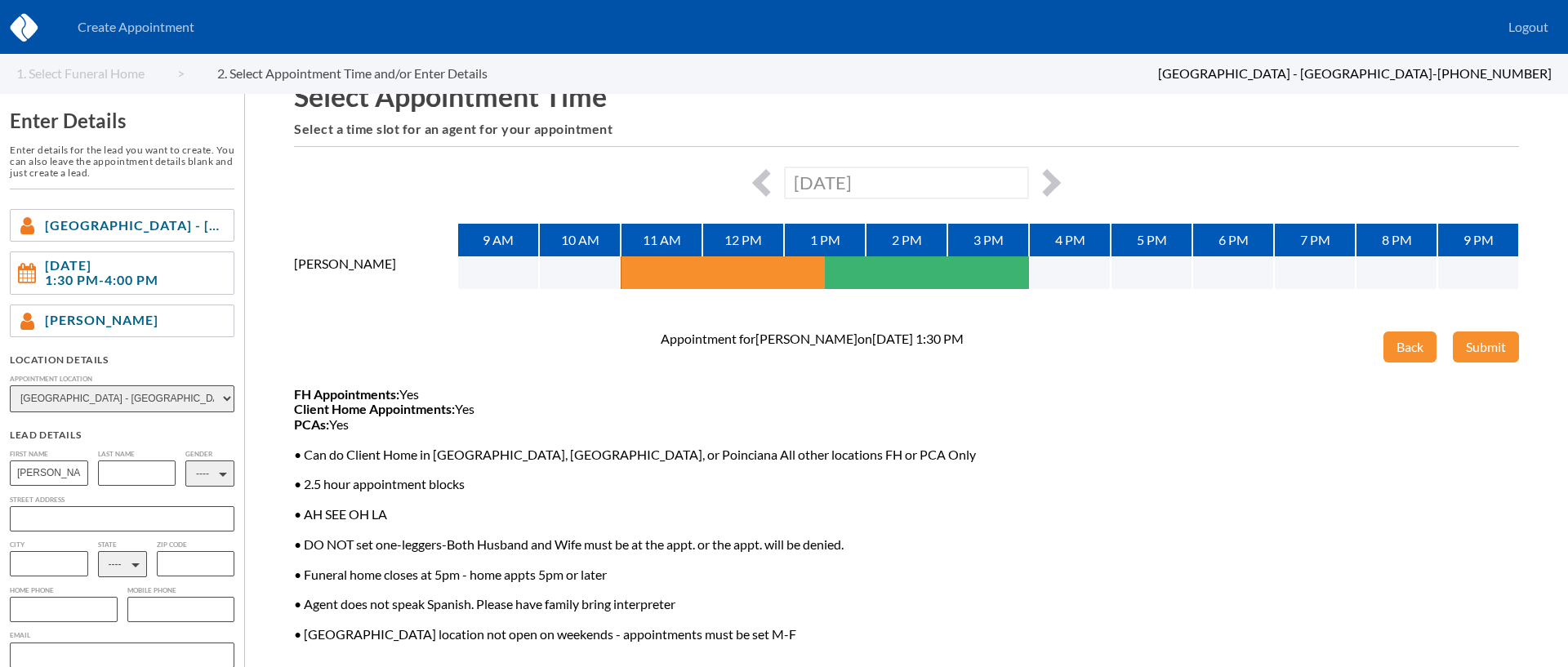
click at [141, 473] on input "text" at bounding box center [137, 473] width 78 height 26
type input "Thomas"
click at [227, 475] on select "---- M F" at bounding box center [210, 473] width 49 height 26
select select "2"
click at [185, 460] on select "---- M F" at bounding box center [210, 473] width 49 height 26
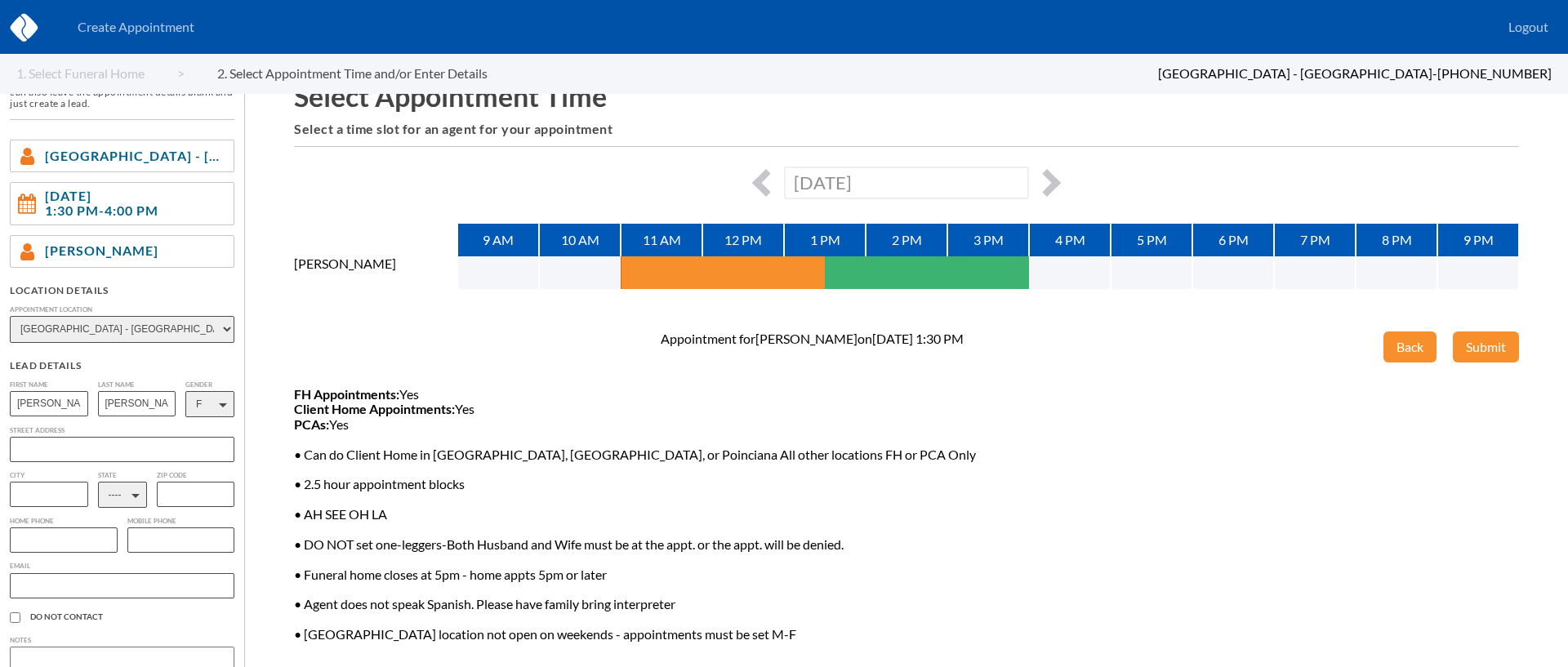
scroll to position [77, 0]
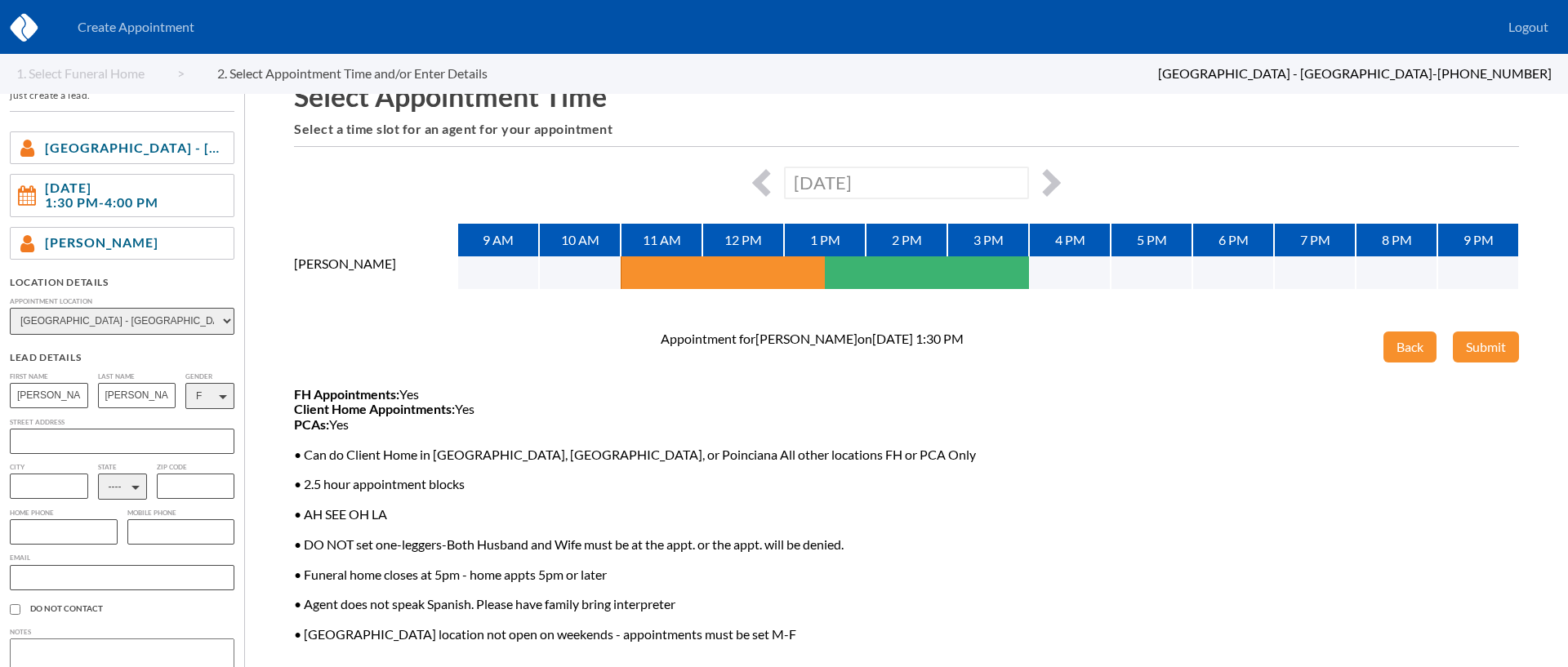
click at [122, 489] on select "---- AL AK AZ AR CA CO [GEOGRAPHIC_DATA] DE DC [GEOGRAPHIC_DATA] [GEOGRAPHIC_DA…" at bounding box center [123, 487] width 49 height 26
select select "FL"
click at [118, 492] on select "---- AL AK AZ AR CA CO [GEOGRAPHIC_DATA] DE DC [GEOGRAPHIC_DATA] [GEOGRAPHIC_DA…" at bounding box center [123, 487] width 49 height 26
click at [61, 541] on input "text" at bounding box center [63, 532] width 108 height 26
type input "4077615434"
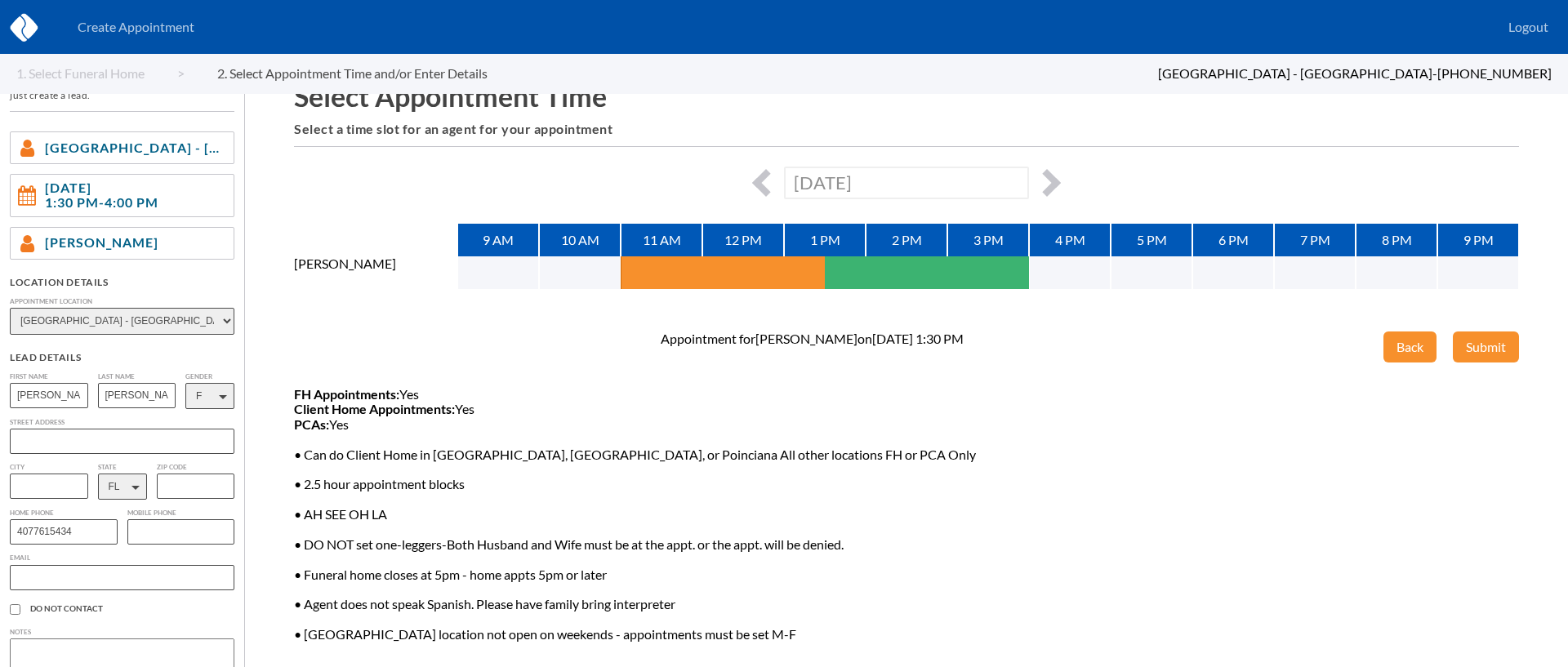
paste input "ithomas1@cfl.rr.com"
type input "ithomas1@cfl.rr.com"
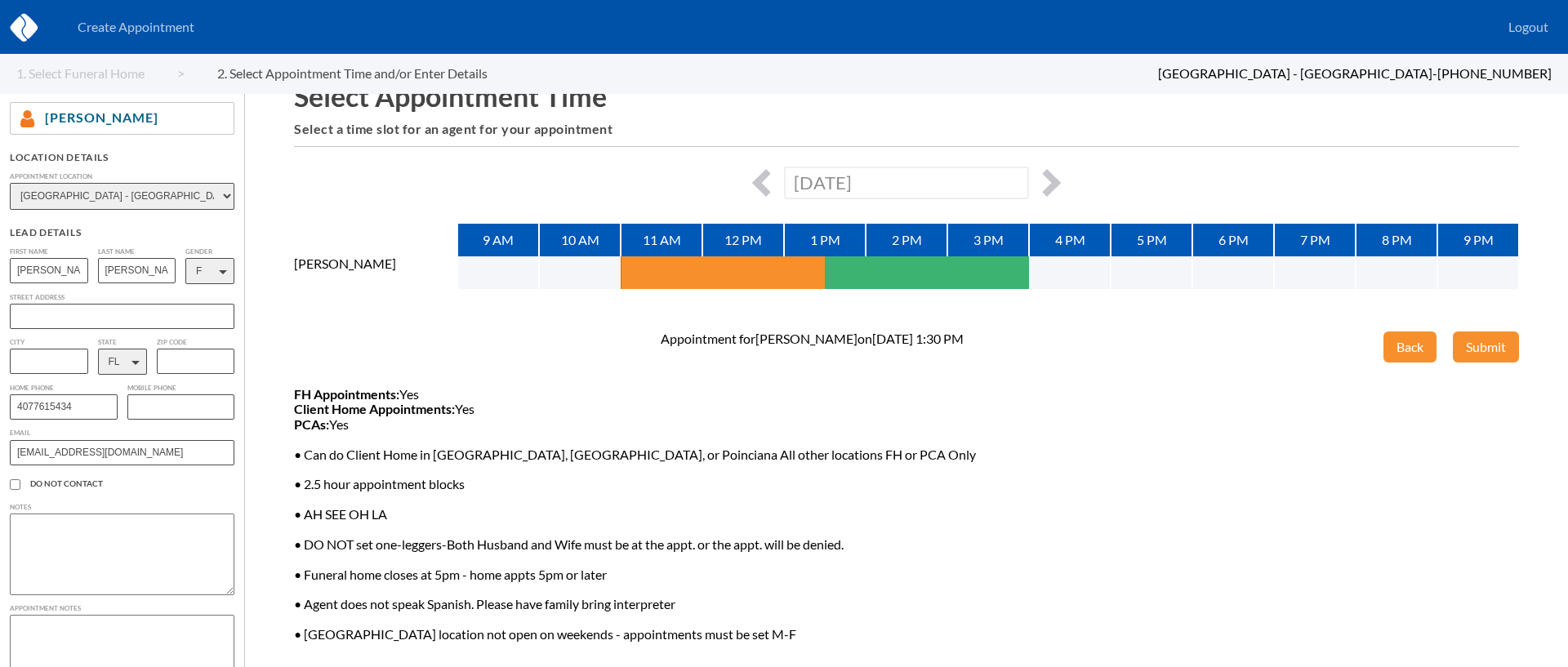
scroll to position [252, 0]
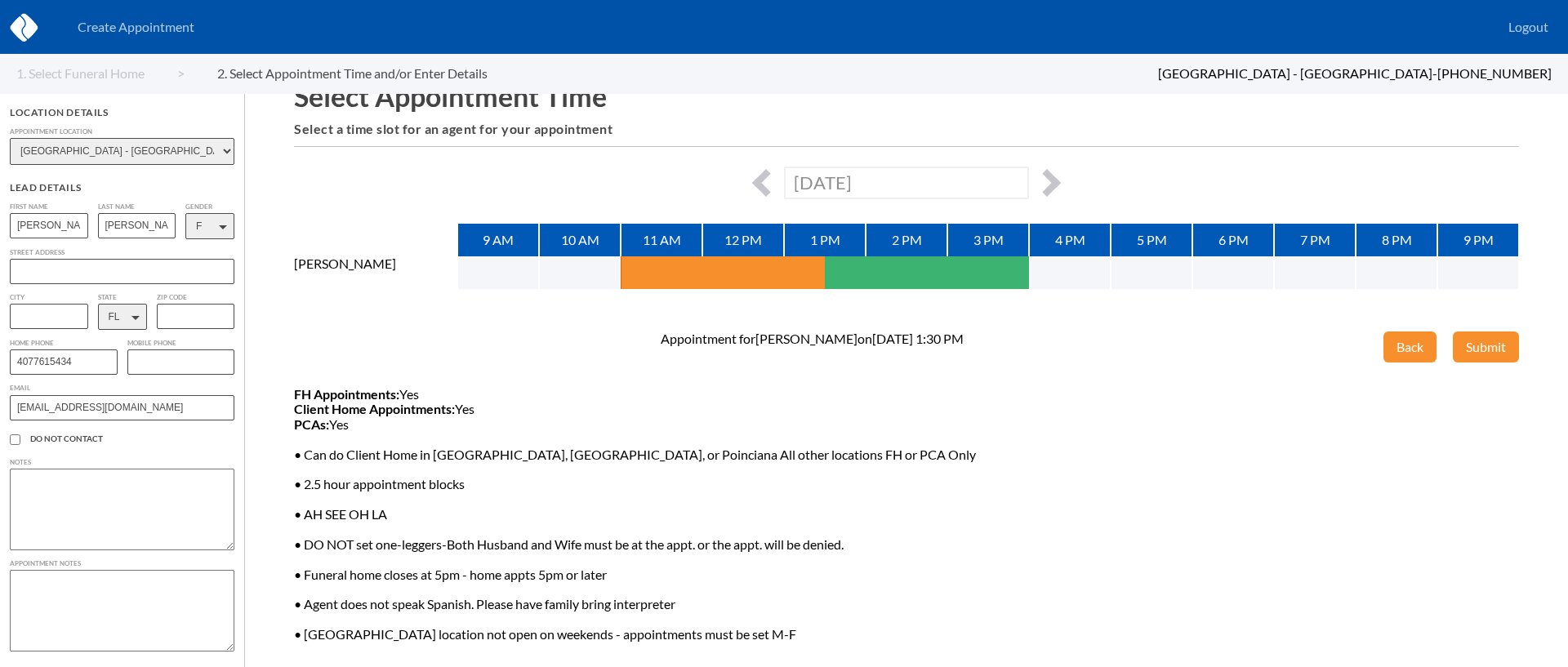
click at [89, 592] on textarea at bounding box center [122, 611] width 225 height 82
type textarea "She wants to get all of her arrangements planned out so no one else will have t…"
click at [1512, 345] on button "Submit" at bounding box center [1485, 346] width 66 height 31
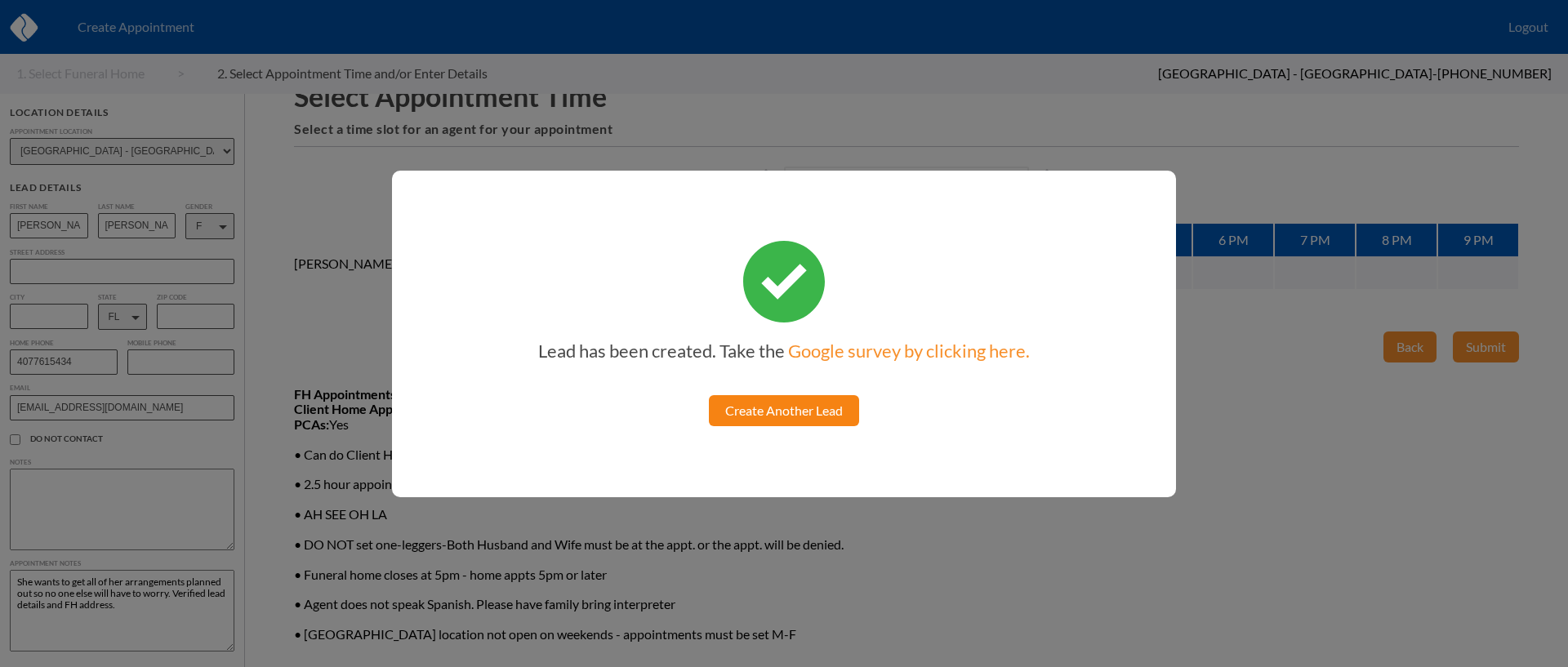
click at [786, 407] on link "Create Another Lead" at bounding box center [784, 410] width 150 height 31
